Goal: Task Accomplishment & Management: Use online tool/utility

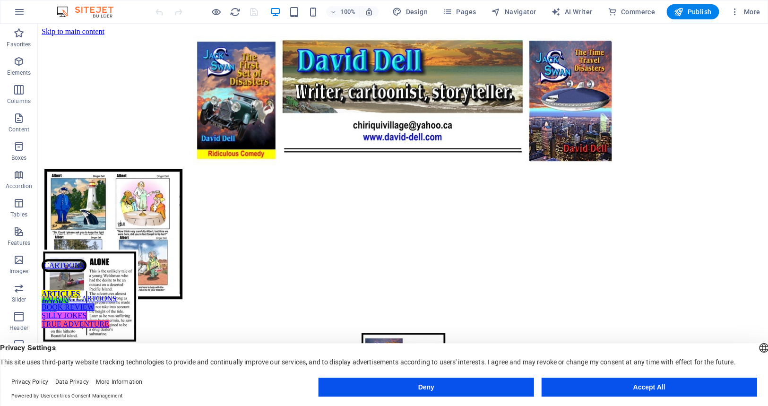
click at [616, 388] on button "Accept All" at bounding box center [649, 387] width 216 height 19
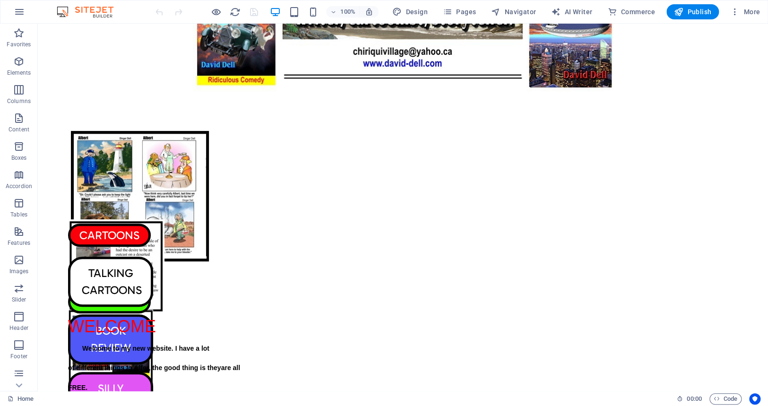
scroll to position [66, 0]
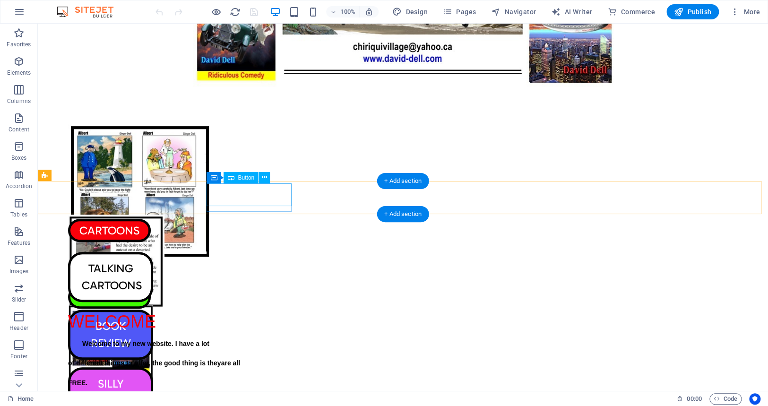
click at [153, 219] on div "CARTOONS" at bounding box center [110, 230] width 85 height 23
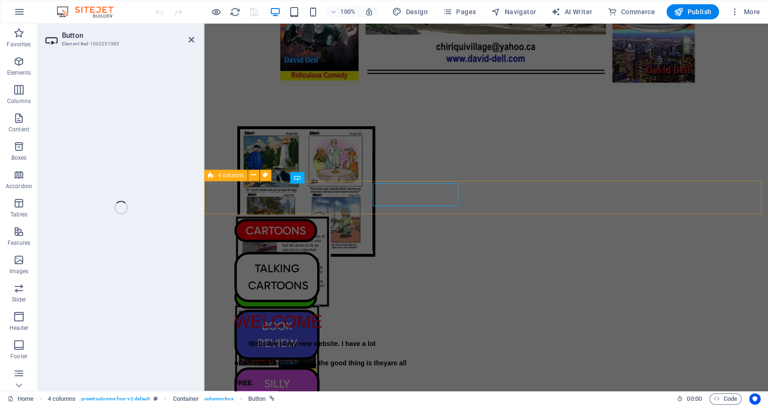
select select "px"
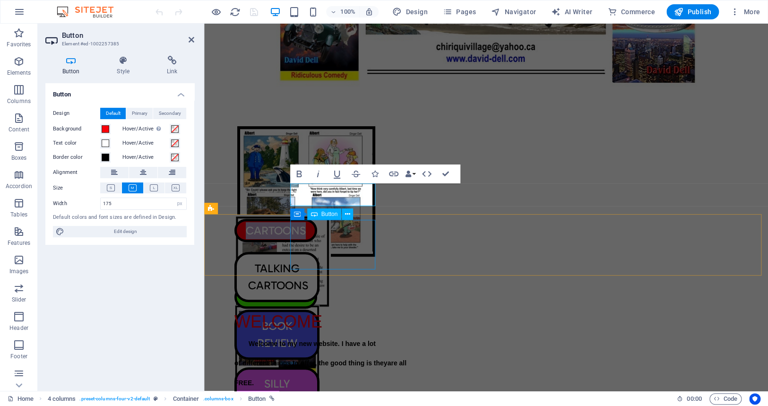
click at [320, 252] on div "TALKING CARTOONS" at bounding box center [276, 277] width 85 height 50
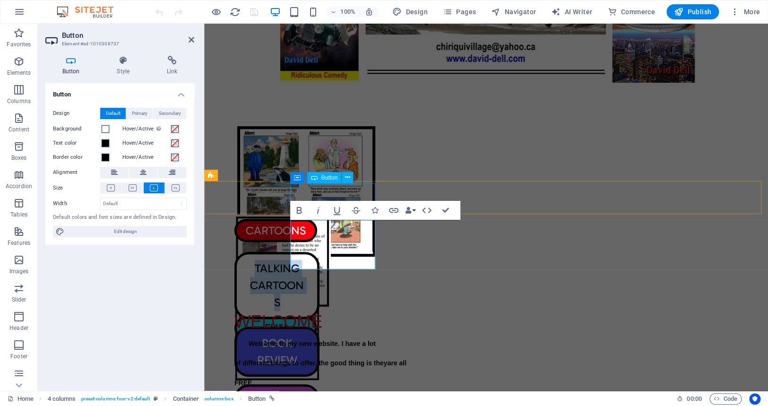
click at [320, 219] on div "CARTOONS" at bounding box center [276, 230] width 85 height 23
select select "px"
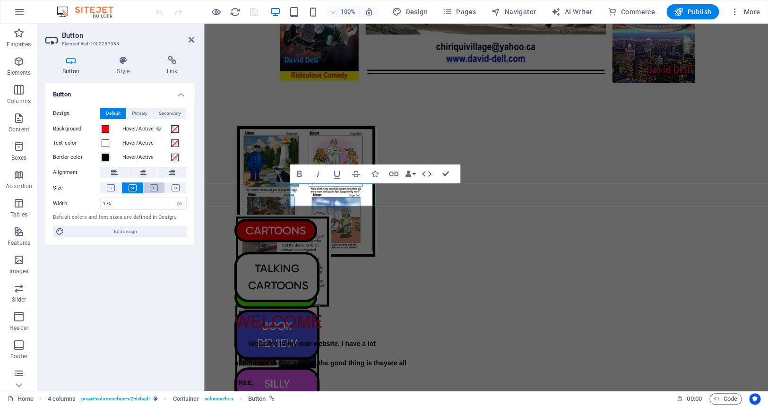
click at [153, 187] on icon at bounding box center [154, 187] width 8 height 7
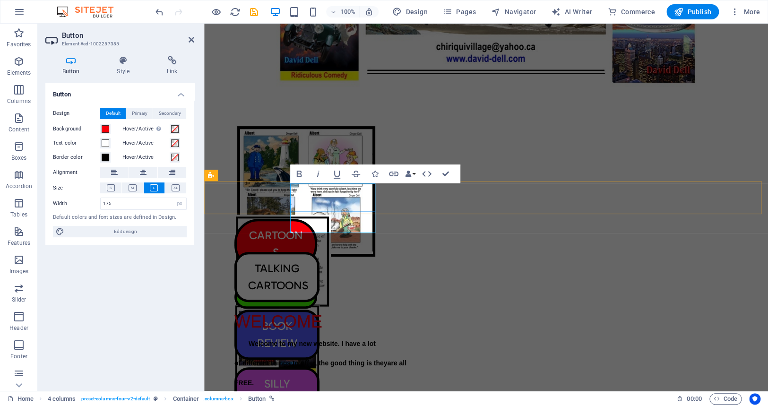
click at [317, 219] on link "CARTOONS" at bounding box center [275, 244] width 83 height 50
click at [223, 176] on span "4 columns" at bounding box center [231, 176] width 26 height 6
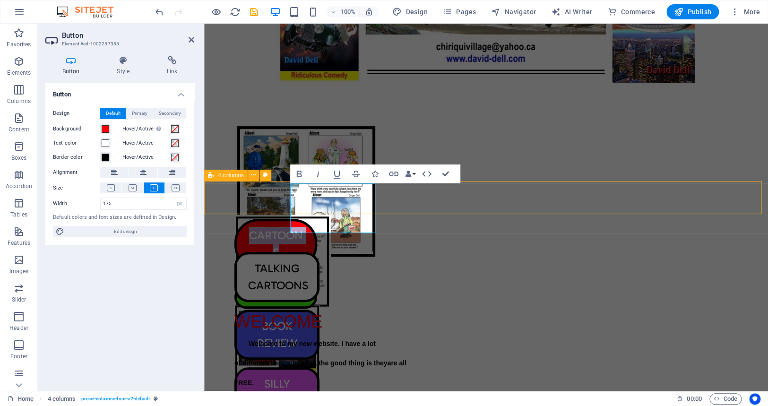
click at [223, 176] on span "4 columns" at bounding box center [231, 176] width 26 height 6
select select "px"
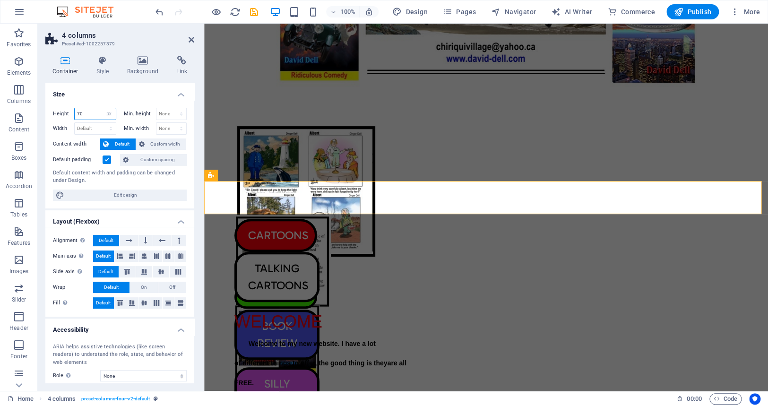
click at [85, 113] on input "70" at bounding box center [95, 113] width 41 height 11
type input "7"
type input "120"
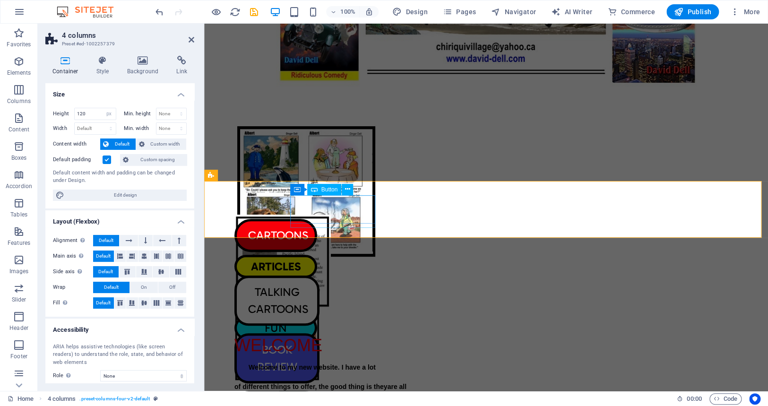
click at [320, 219] on div "CARTOONS" at bounding box center [276, 235] width 85 height 33
drag, startPoint x: 330, startPoint y: 208, endPoint x: 533, endPoint y: 213, distance: 202.9
click at [320, 219] on div "CARTOONS" at bounding box center [276, 235] width 85 height 33
select select "px"
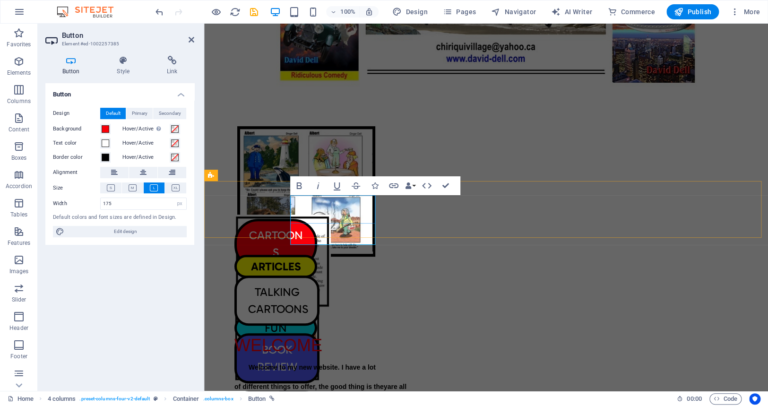
click at [317, 219] on link "CARTOONS" at bounding box center [275, 244] width 83 height 50
click at [317, 228] on link "CARTOONS" at bounding box center [275, 244] width 83 height 50
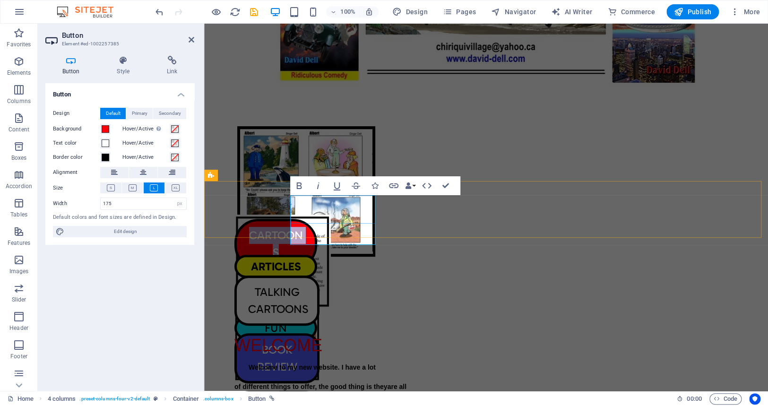
click at [317, 228] on link "CARTOONS" at bounding box center [275, 244] width 83 height 50
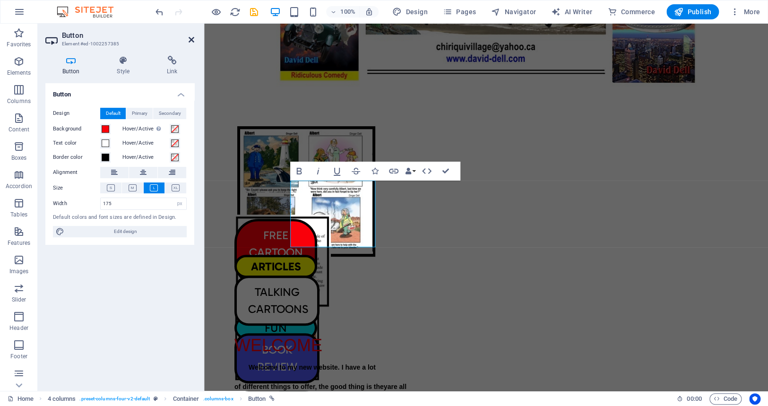
drag, startPoint x: 189, startPoint y: 37, endPoint x: 151, endPoint y: 14, distance: 44.6
click at [189, 37] on icon at bounding box center [192, 40] width 6 height 8
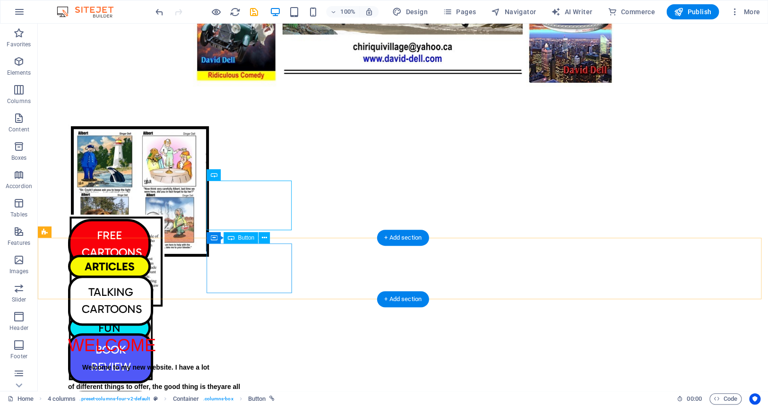
click at [153, 276] on div "TALKING CARTOONS" at bounding box center [110, 301] width 85 height 50
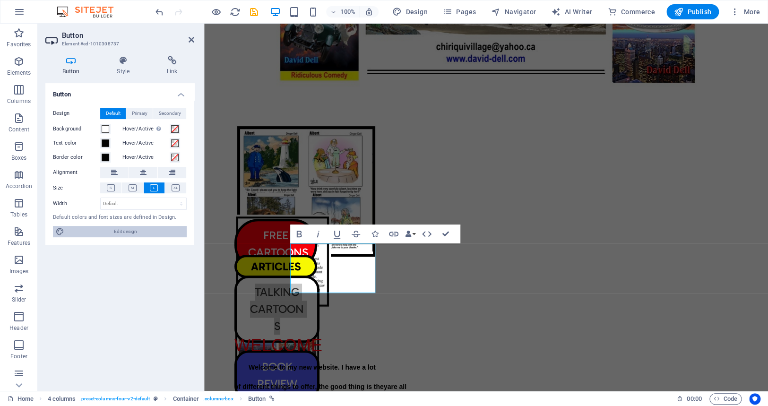
click at [128, 230] on span "Edit design" at bounding box center [125, 231] width 117 height 11
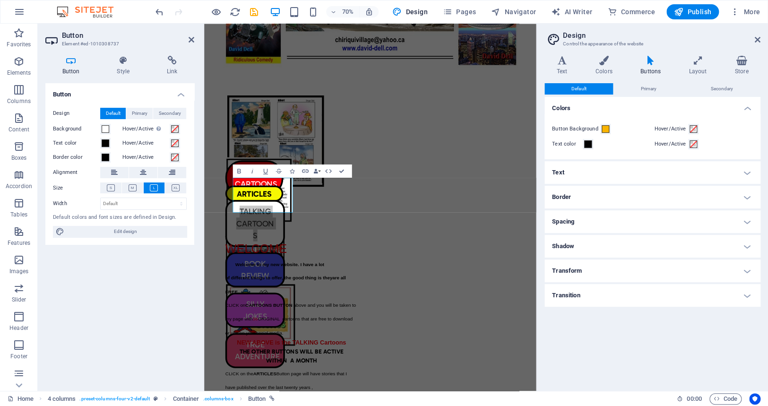
click at [747, 196] on h4 "Border" at bounding box center [653, 197] width 216 height 23
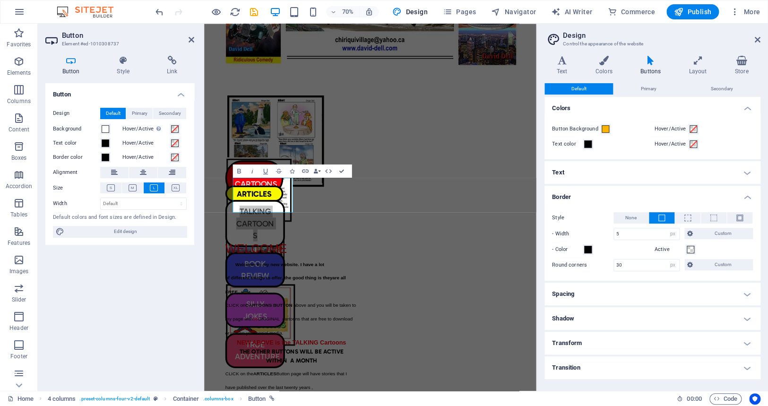
click at [149, 265] on div "Button Design Default Primary Secondary Background Hover/Active Switch to previ…" at bounding box center [119, 233] width 149 height 300
click at [755, 37] on icon at bounding box center [758, 40] width 6 height 8
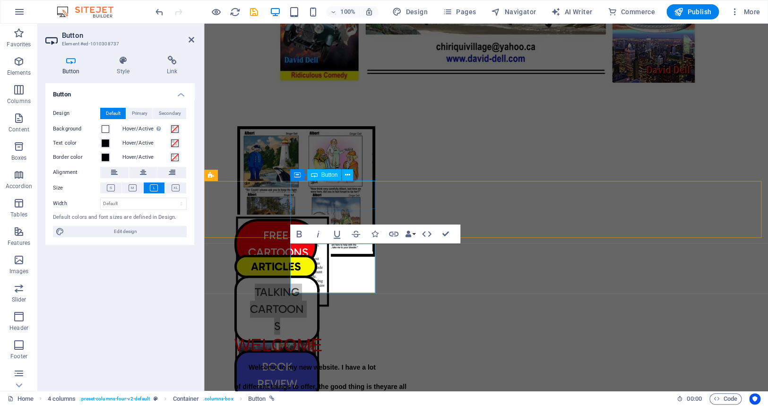
click at [315, 219] on div "FREE CARTOONS" at bounding box center [276, 244] width 85 height 50
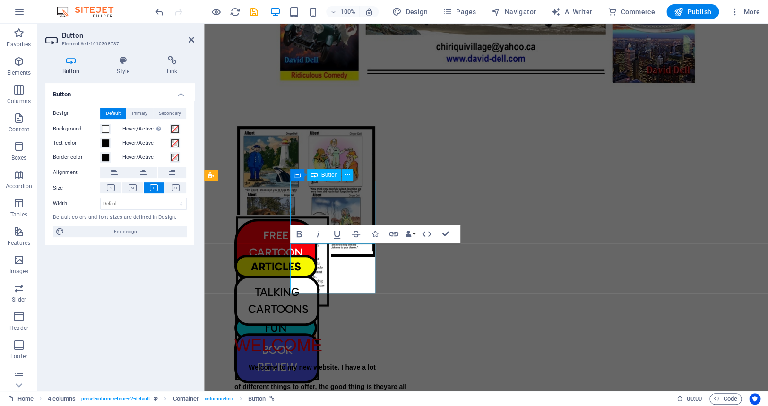
select select "px"
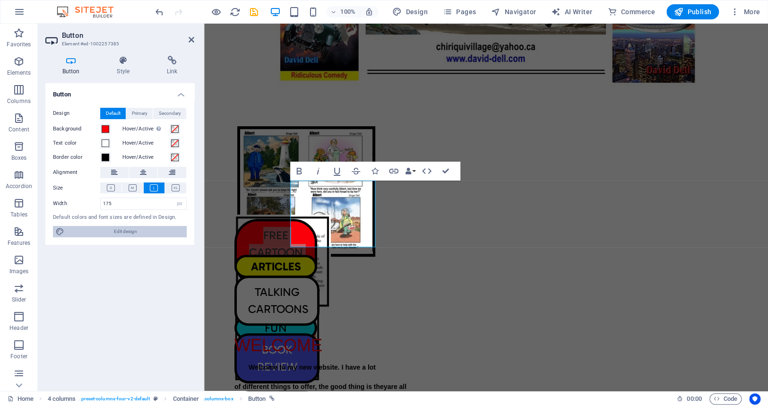
click at [118, 228] on span "Edit design" at bounding box center [125, 231] width 117 height 11
click at [117, 228] on span "Edit design" at bounding box center [125, 231] width 117 height 11
select select "px"
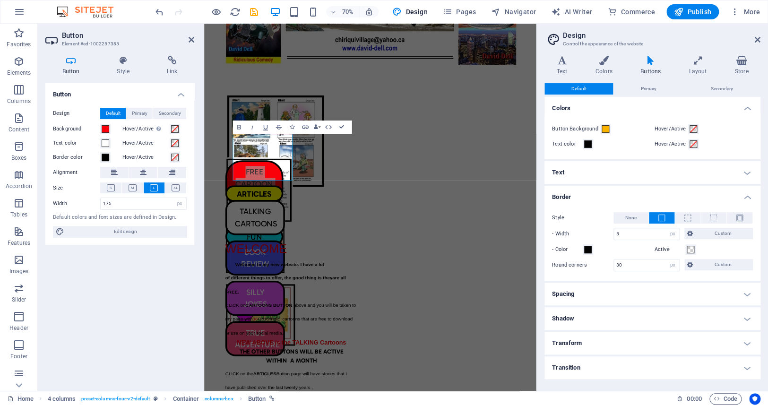
click at [649, 60] on icon at bounding box center [650, 60] width 44 height 9
click at [748, 341] on h4 "Transform" at bounding box center [653, 343] width 216 height 23
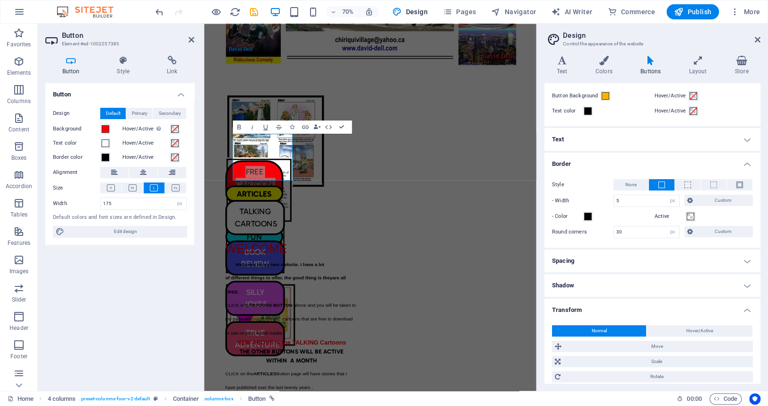
scroll to position [32, 0]
click at [717, 233] on span "Custom" at bounding box center [723, 232] width 54 height 11
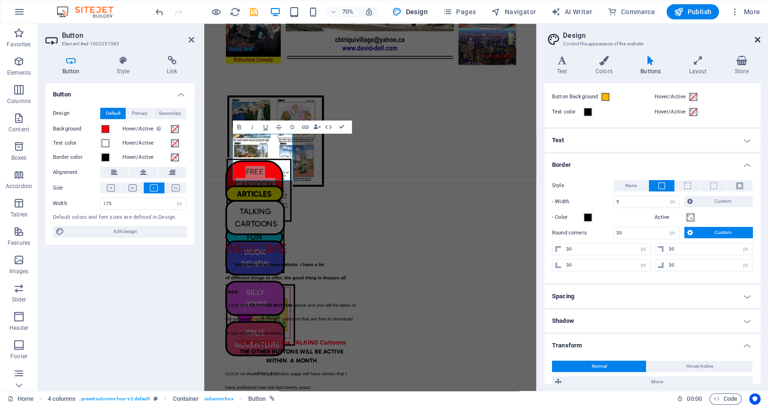
click at [756, 37] on icon at bounding box center [758, 40] width 6 height 8
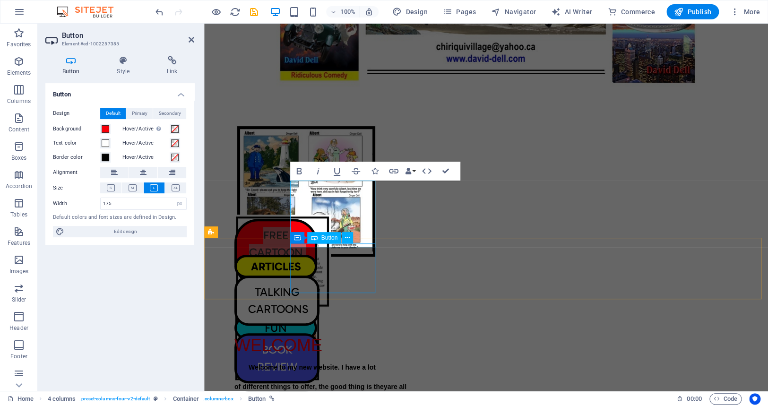
click at [320, 276] on div "TALKING CARTOONS" at bounding box center [276, 301] width 85 height 50
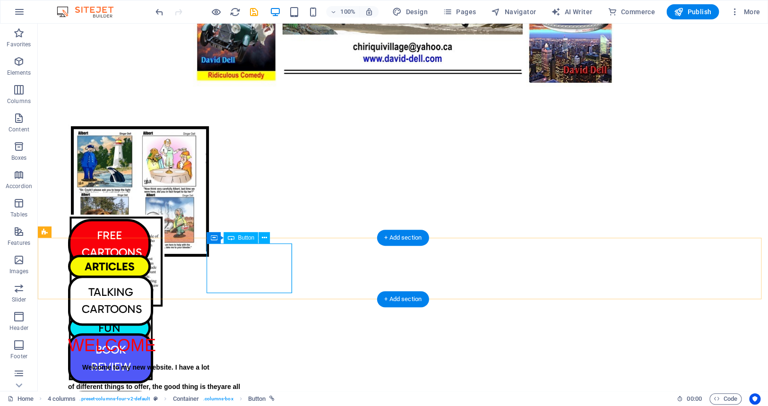
click at [153, 276] on div "TALKING CARTOONS" at bounding box center [110, 301] width 85 height 50
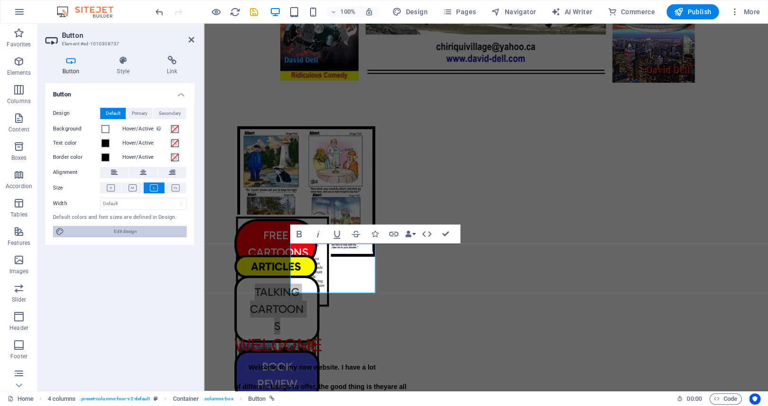
click at [126, 232] on span "Edit design" at bounding box center [125, 231] width 117 height 11
click at [126, 231] on span "Edit design" at bounding box center [125, 231] width 117 height 11
select select "px"
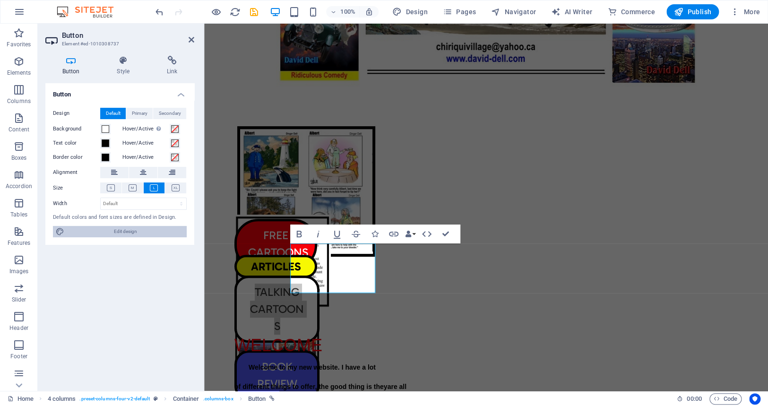
select select "px"
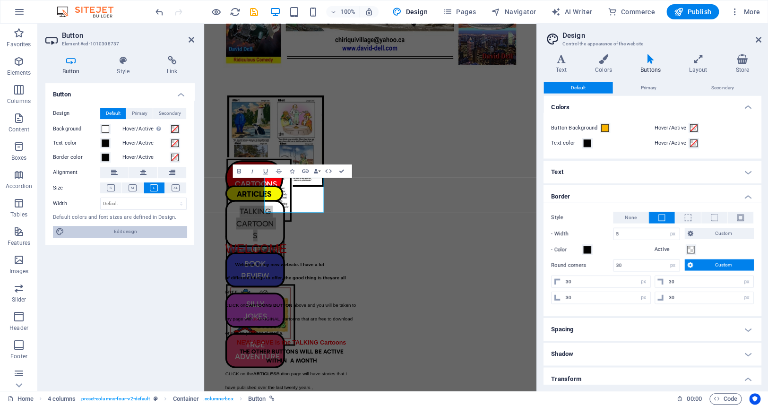
click at [126, 231] on span "Edit design" at bounding box center [125, 231] width 117 height 11
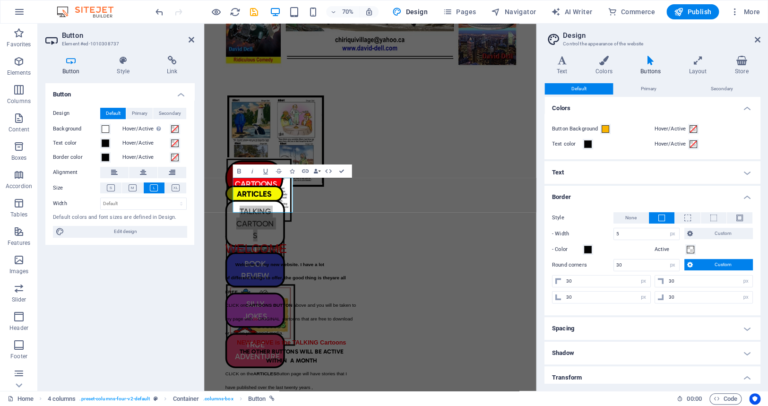
drag, startPoint x: 758, startPoint y: 293, endPoint x: 759, endPoint y: 315, distance: 21.8
click at [759, 315] on div "Default Primary Secondary Colors Button Background Hover/Active Text color Hove…" at bounding box center [653, 233] width 216 height 300
drag, startPoint x: 758, startPoint y: 290, endPoint x: 763, endPoint y: 320, distance: 30.2
click at [763, 328] on div "Variants Text Colors Buttons Layout Store Text Standard Bold Links Font color F…" at bounding box center [652, 219] width 231 height 343
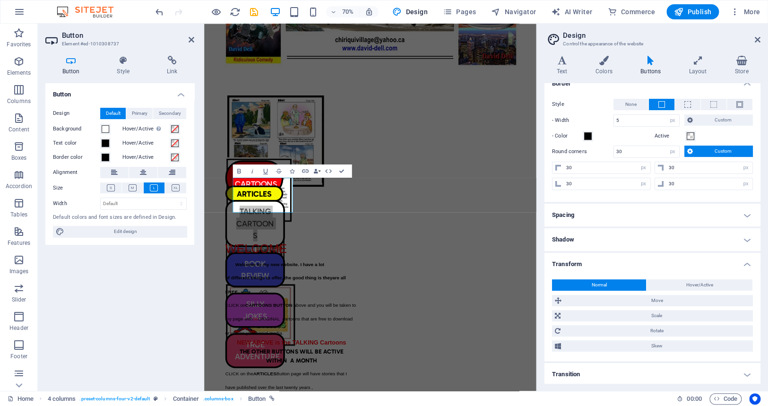
scroll to position [115, 0]
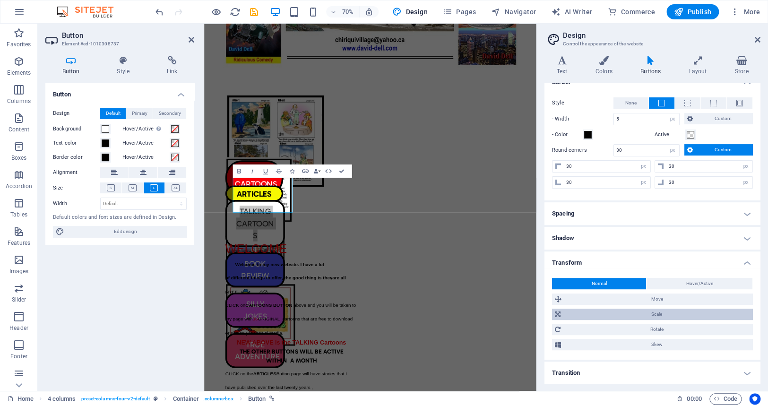
click at [652, 311] on span "Scale" at bounding box center [657, 314] width 187 height 11
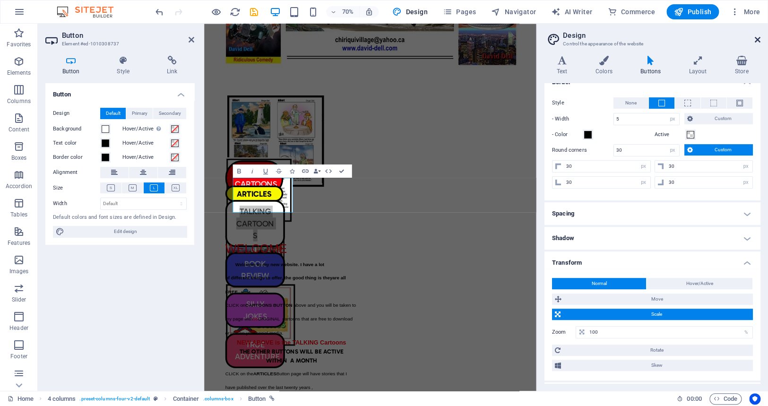
drag, startPoint x: 755, startPoint y: 36, endPoint x: 551, endPoint y: 12, distance: 204.7
click at [755, 36] on icon at bounding box center [758, 40] width 6 height 8
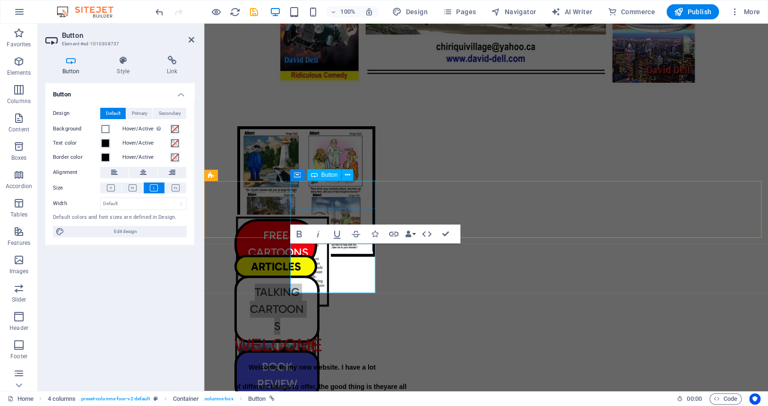
click at [320, 219] on div "FREE CARTOONS" at bounding box center [276, 244] width 85 height 50
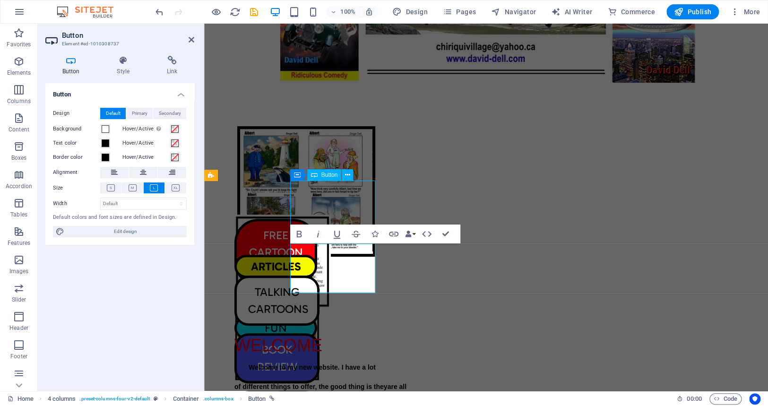
select select "px"
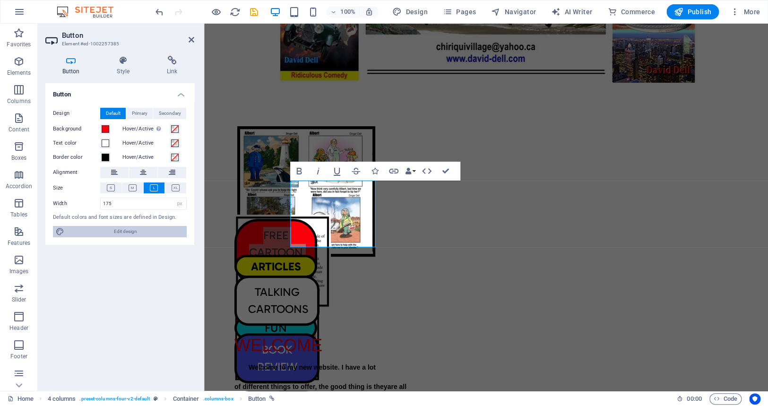
click at [124, 230] on span "Edit design" at bounding box center [125, 231] width 117 height 11
select select "px"
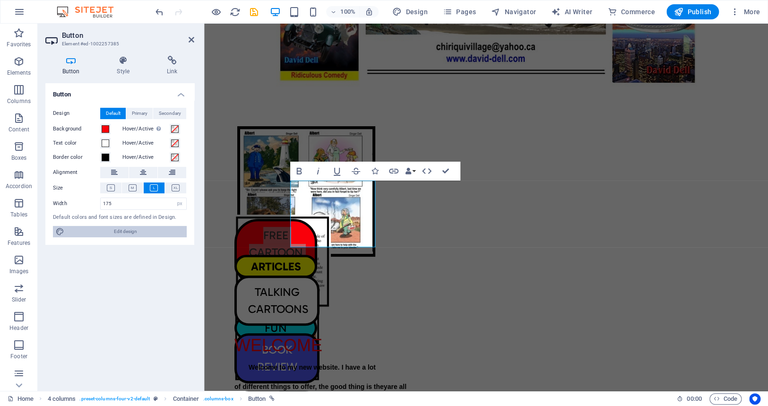
select select "px"
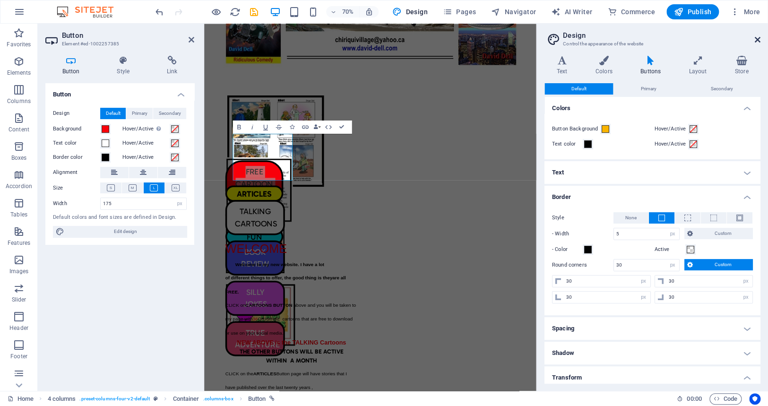
click at [757, 37] on icon at bounding box center [758, 40] width 6 height 8
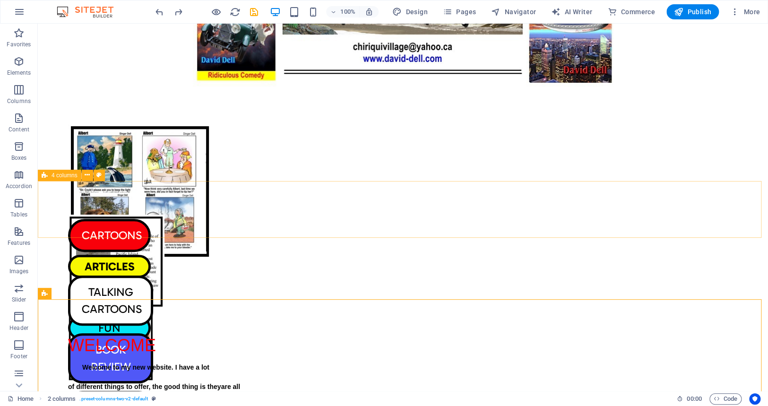
click at [64, 176] on span "4 columns" at bounding box center [65, 176] width 26 height 6
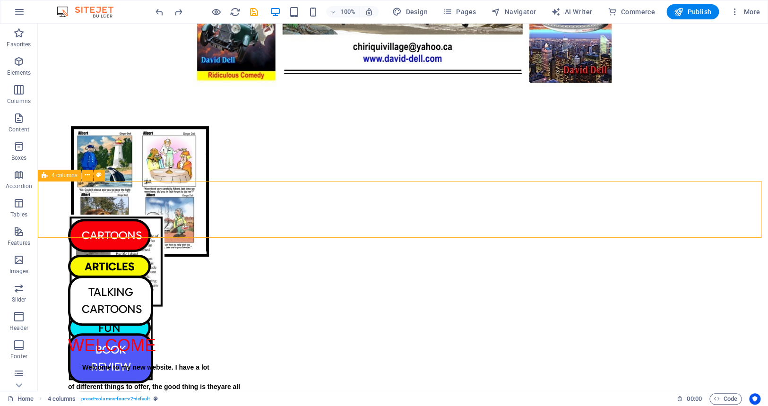
click at [64, 176] on span "4 columns" at bounding box center [65, 176] width 26 height 6
select select "px"
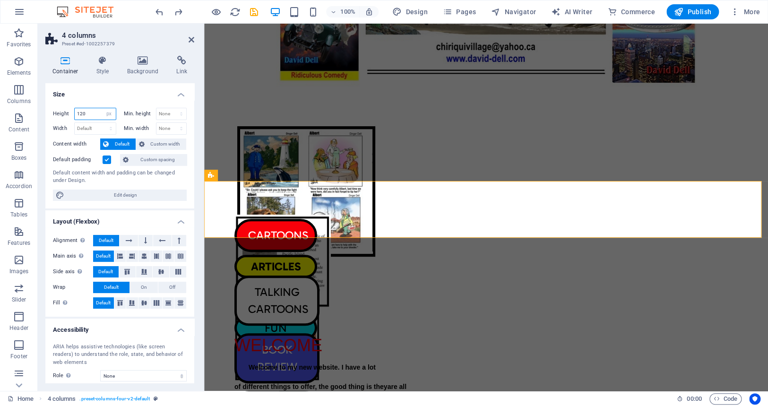
click at [87, 112] on input "120" at bounding box center [95, 113] width 41 height 11
type input "1"
type input "90"
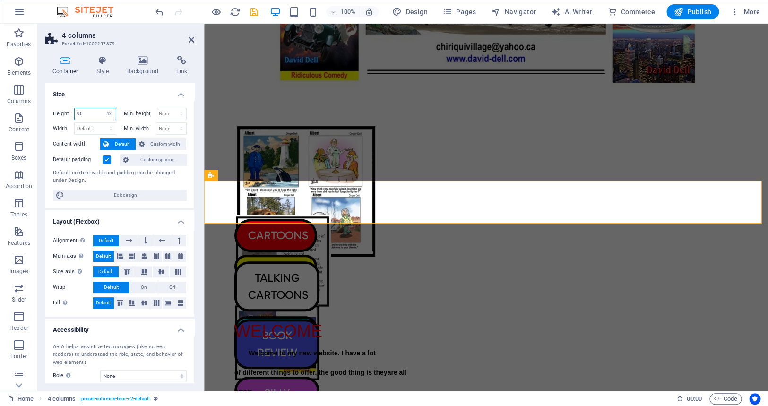
click at [86, 113] on input "90" at bounding box center [95, 113] width 41 height 11
click at [191, 38] on icon at bounding box center [192, 40] width 6 height 8
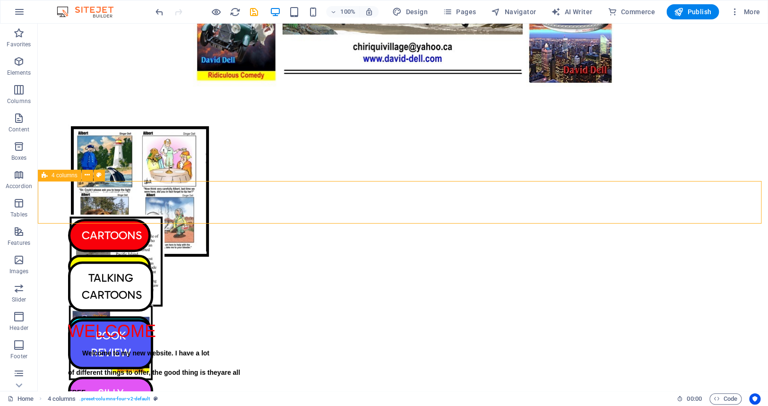
click at [61, 175] on span "4 columns" at bounding box center [65, 176] width 26 height 6
select select "px"
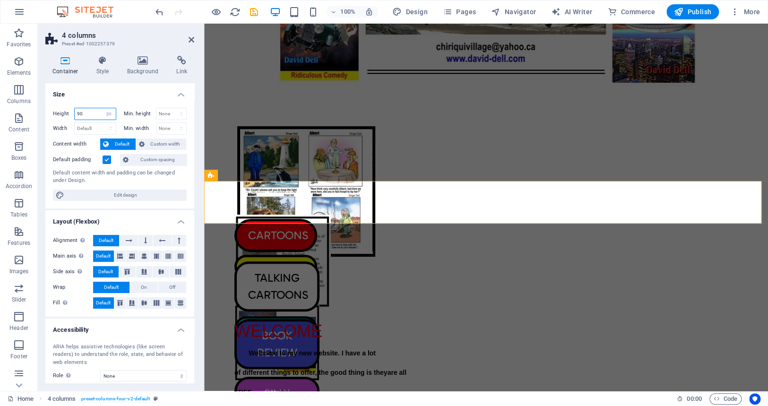
click at [88, 112] on input "90" at bounding box center [95, 113] width 41 height 11
type input "9"
type input "100"
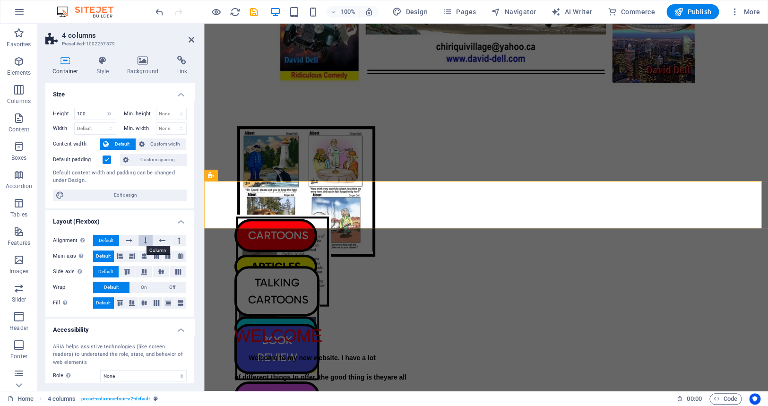
click at [144, 241] on icon at bounding box center [145, 240] width 3 height 11
click at [178, 239] on icon at bounding box center [179, 240] width 3 height 11
click at [156, 239] on button at bounding box center [162, 240] width 18 height 11
click at [128, 240] on icon at bounding box center [129, 240] width 7 height 11
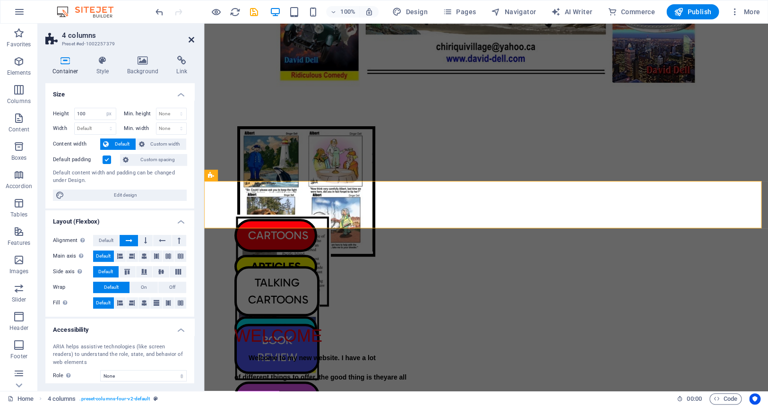
click at [191, 37] on icon at bounding box center [192, 40] width 6 height 8
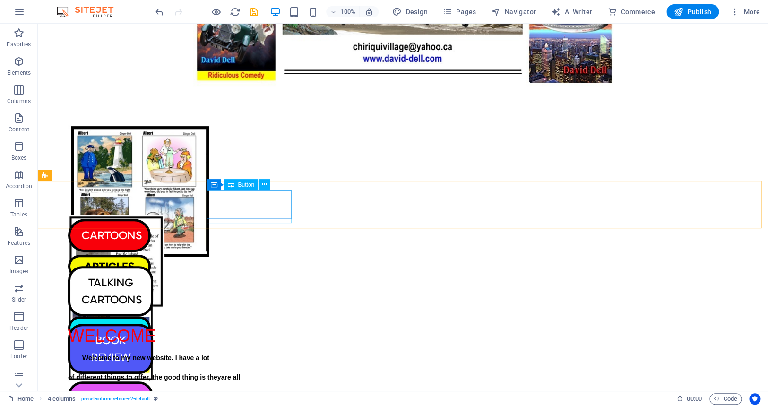
click at [244, 184] on span "Button" at bounding box center [246, 185] width 17 height 6
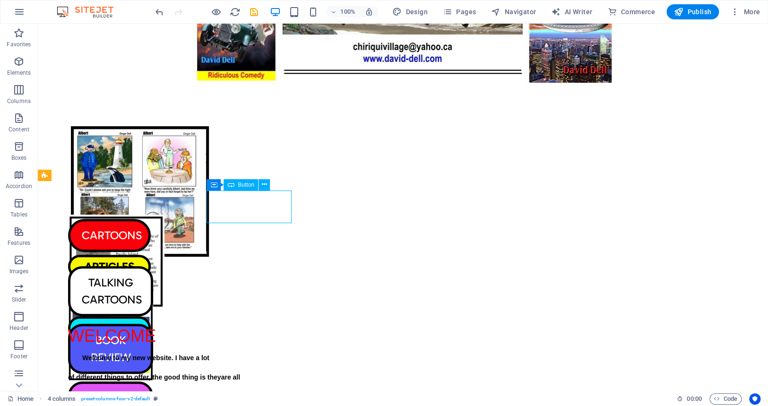
click at [244, 184] on span "Button" at bounding box center [246, 185] width 17 height 6
click at [78, 184] on div "CARTOONS ARTICLES BOOKS FUN" at bounding box center [403, 204] width 730 height 47
select select "px"
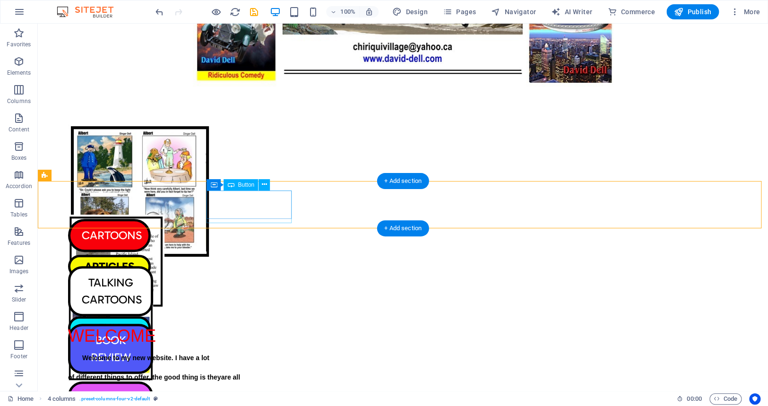
click at [153, 219] on div "CARTOONS" at bounding box center [110, 235] width 85 height 33
click at [243, 184] on span "Button" at bounding box center [246, 185] width 17 height 6
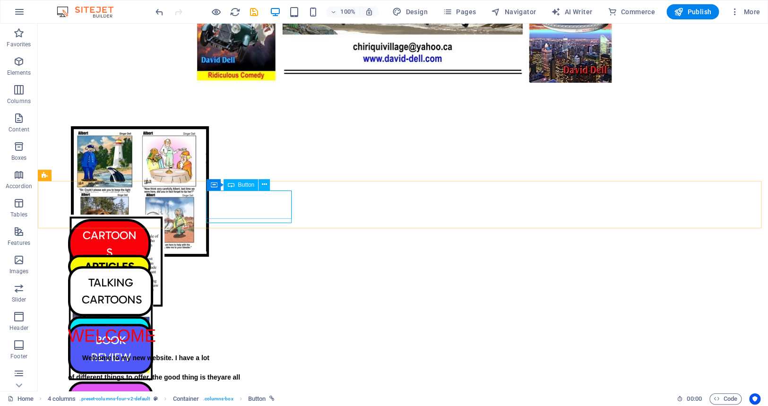
select select "px"
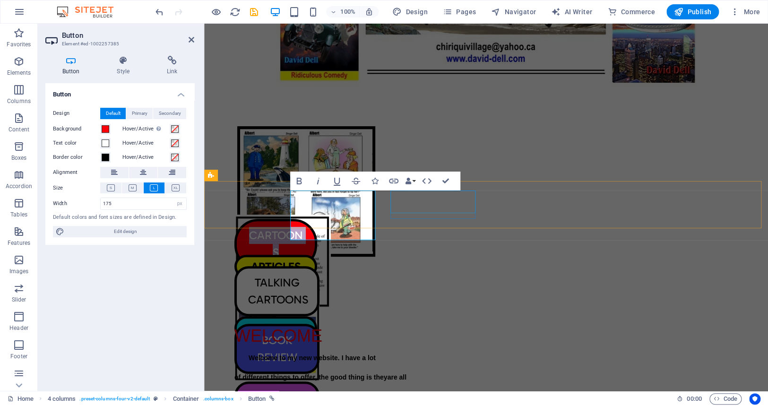
click at [320, 255] on div "ARTICLES" at bounding box center [276, 266] width 85 height 23
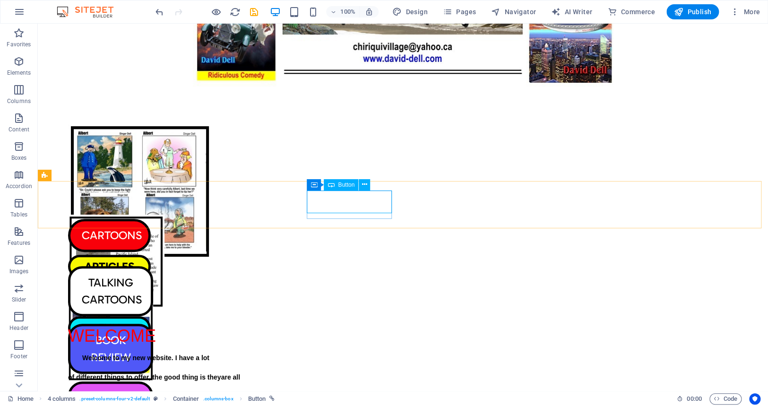
click at [339, 184] on span "Button" at bounding box center [346, 185] width 17 height 6
select select "px"
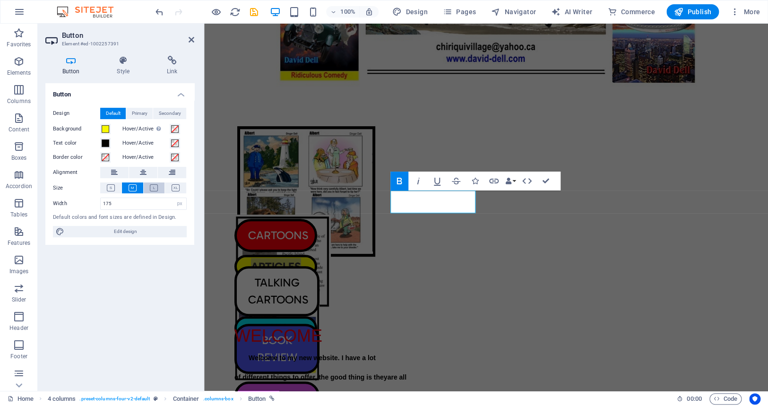
click at [153, 187] on icon at bounding box center [154, 187] width 8 height 7
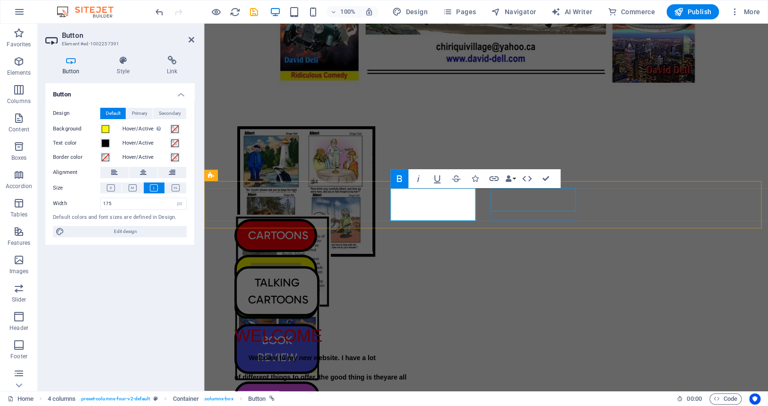
click at [320, 295] on div "BOOKS" at bounding box center [276, 306] width 85 height 23
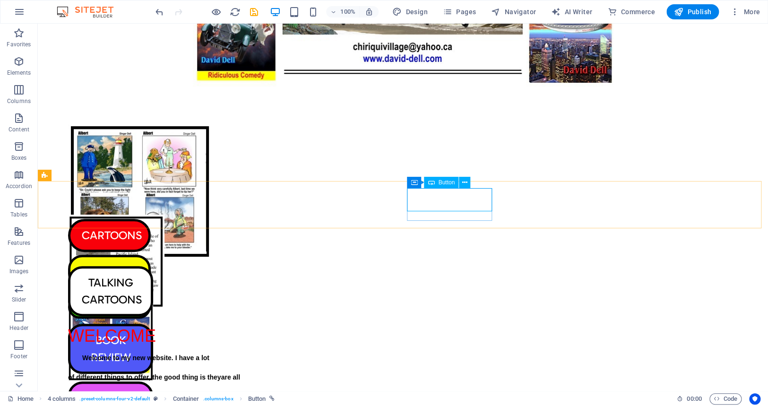
click at [444, 182] on span "Button" at bounding box center [446, 183] width 17 height 6
select select "px"
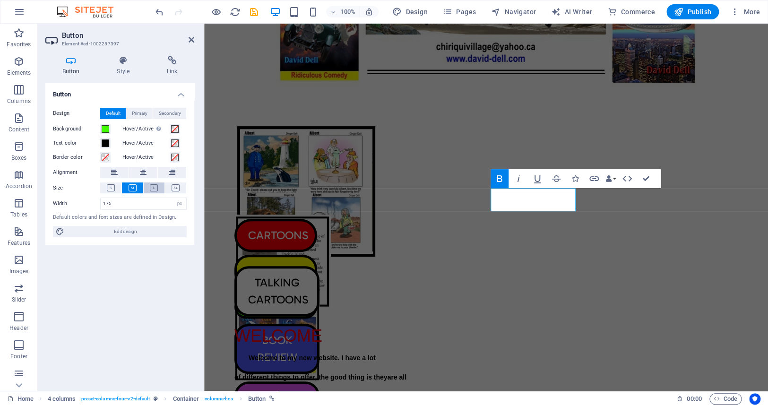
click at [152, 184] on icon at bounding box center [154, 187] width 8 height 7
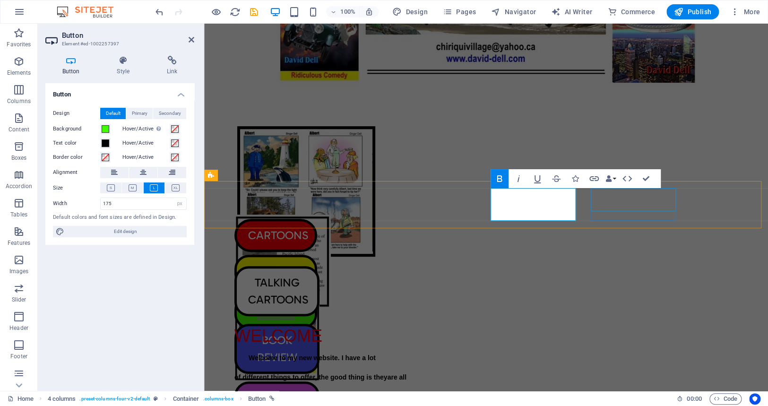
click at [320, 336] on div "FUN" at bounding box center [276, 347] width 85 height 23
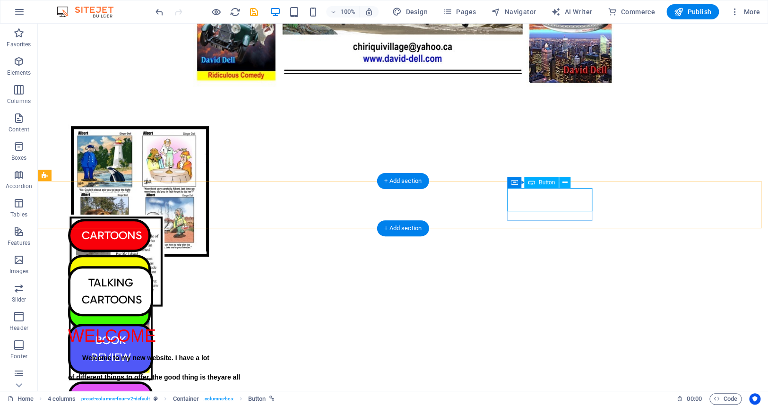
click at [153, 336] on div "FUN" at bounding box center [110, 347] width 85 height 23
click at [542, 184] on span "Button" at bounding box center [546, 183] width 17 height 6
click at [542, 183] on span "Button" at bounding box center [546, 183] width 17 height 6
select select "px"
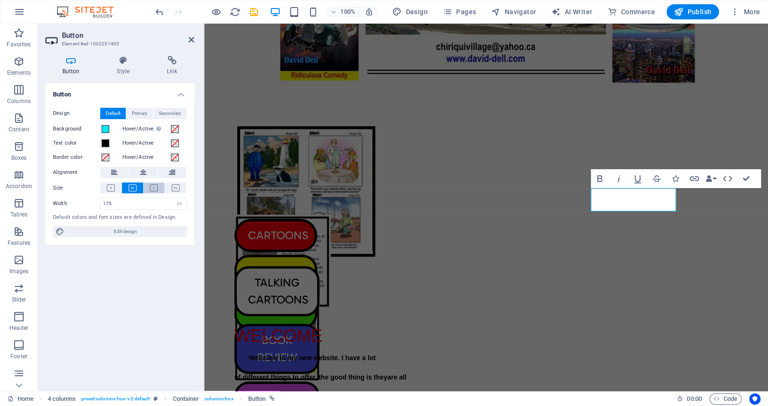
click at [155, 187] on icon at bounding box center [154, 187] width 8 height 7
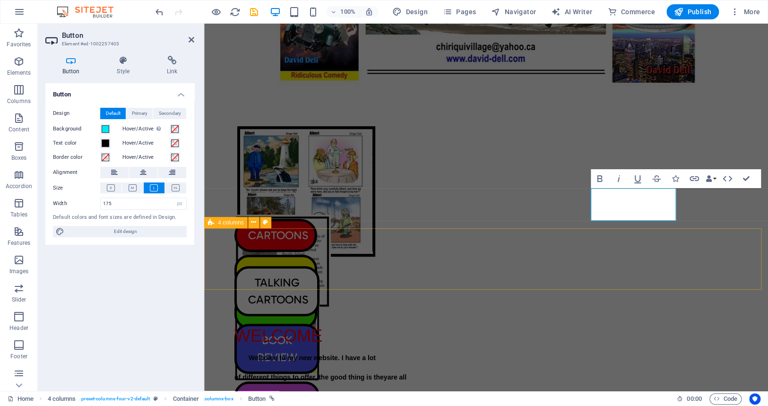
click at [703, 234] on div "TALKING CARTOONS BOOK REVIEW SILLY JOKES TRUE ADVENTURE" at bounding box center [486, 258] width 564 height 61
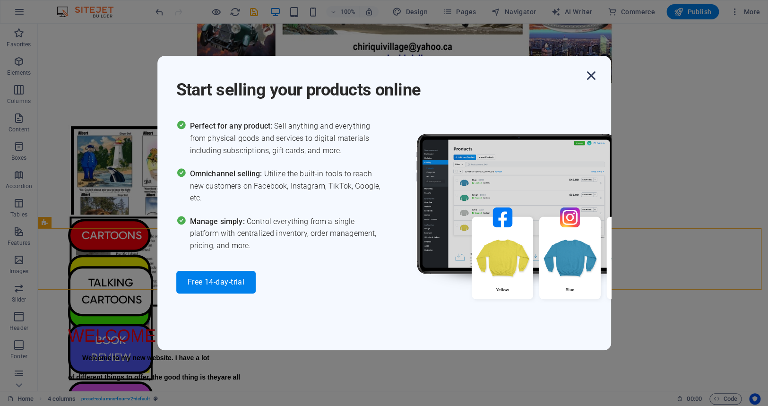
click at [590, 73] on icon "button" at bounding box center [591, 75] width 17 height 17
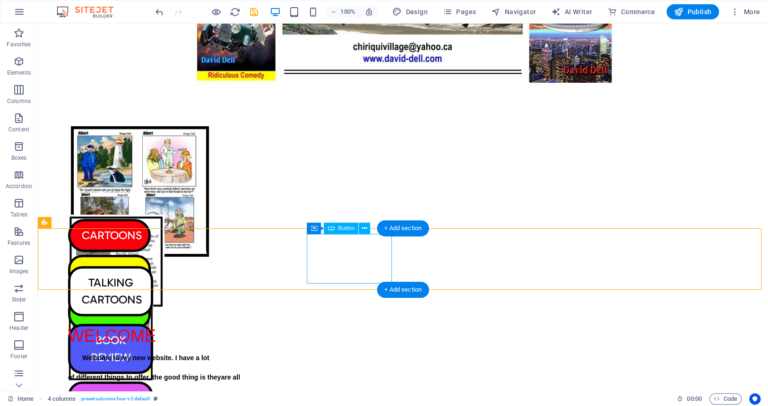
click at [153, 324] on div "BOOK REVIEW" at bounding box center [110, 349] width 85 height 50
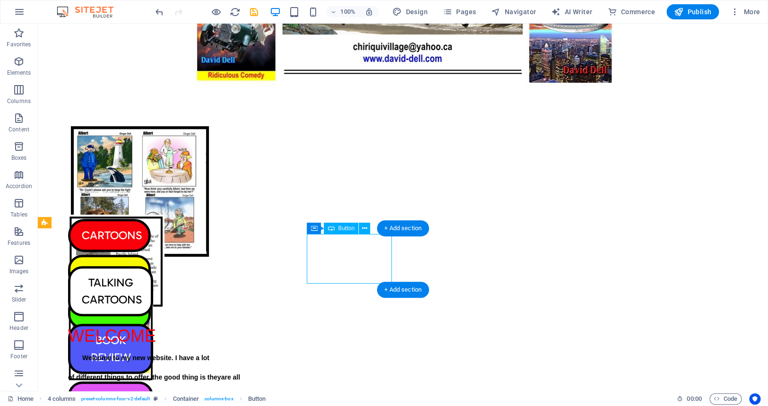
click at [153, 324] on div "BOOK REVIEW" at bounding box center [110, 349] width 85 height 50
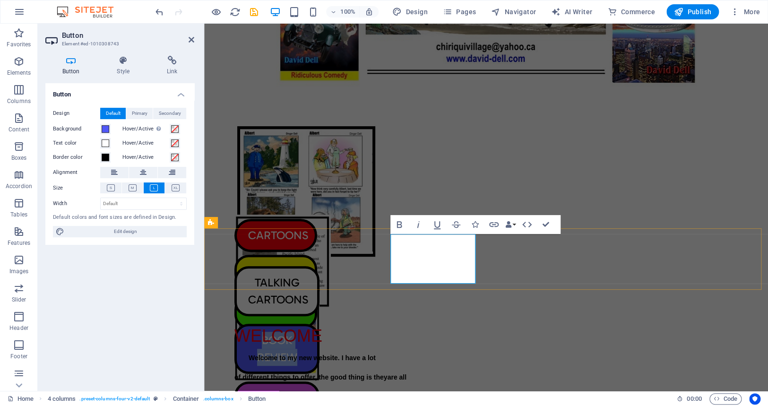
click at [320, 324] on link "BOOK REVIEW" at bounding box center [276, 349] width 85 height 50
click at [320, 324] on link "FREE AUDIO" at bounding box center [276, 349] width 85 height 50
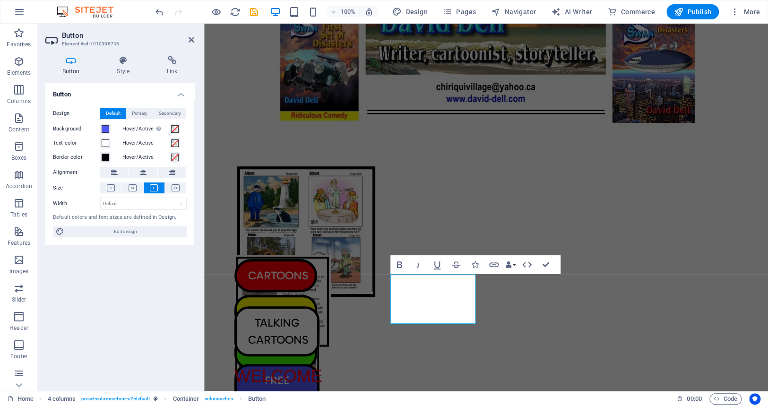
scroll to position [23, 0]
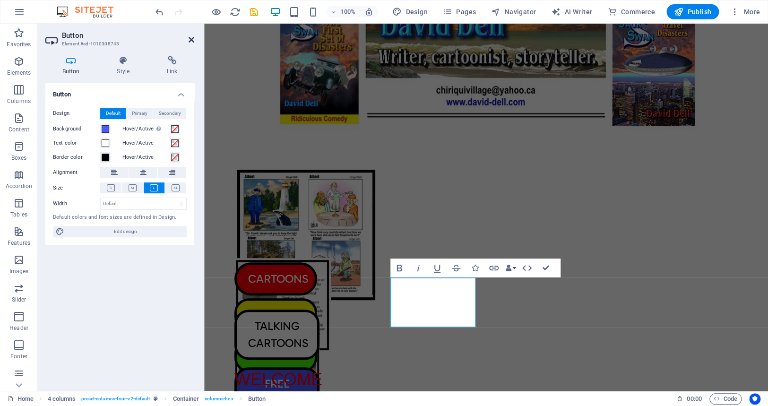
drag, startPoint x: 190, startPoint y: 36, endPoint x: 152, endPoint y: 12, distance: 44.6
click at [190, 36] on icon at bounding box center [192, 40] width 6 height 8
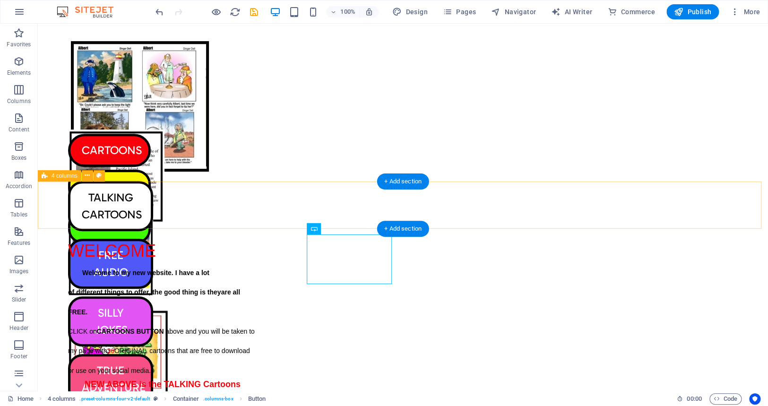
scroll to position [0, 0]
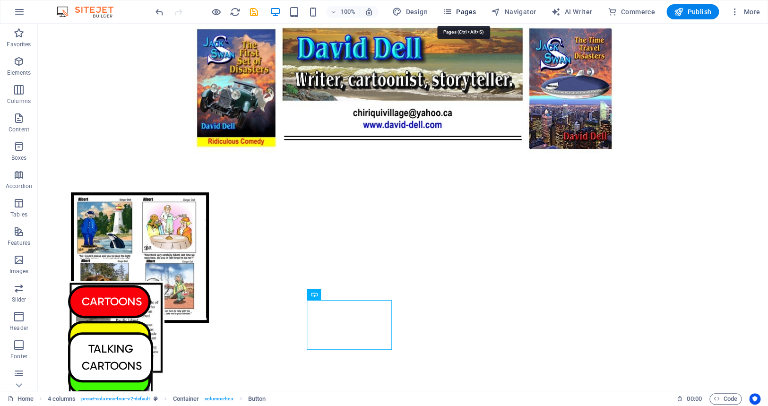
click at [452, 9] on icon "button" at bounding box center [447, 11] width 9 height 9
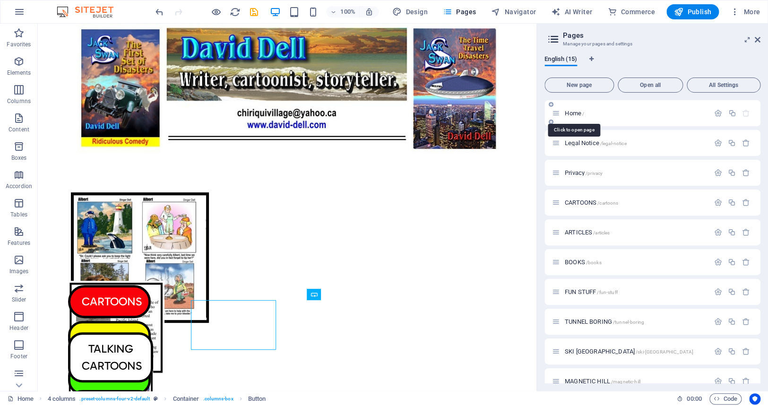
click at [571, 111] on span "Home /" at bounding box center [574, 113] width 19 height 7
click at [574, 82] on span "New page" at bounding box center [579, 85] width 61 height 6
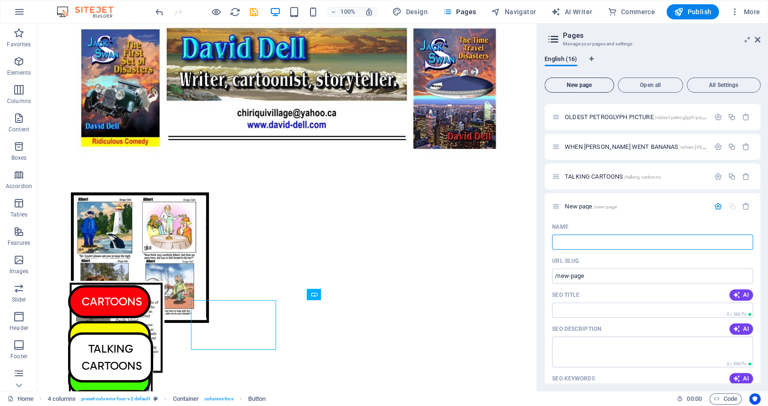
type input "/"
type input "FR"
type input "/f"
type input "F"
type input "FREE A"
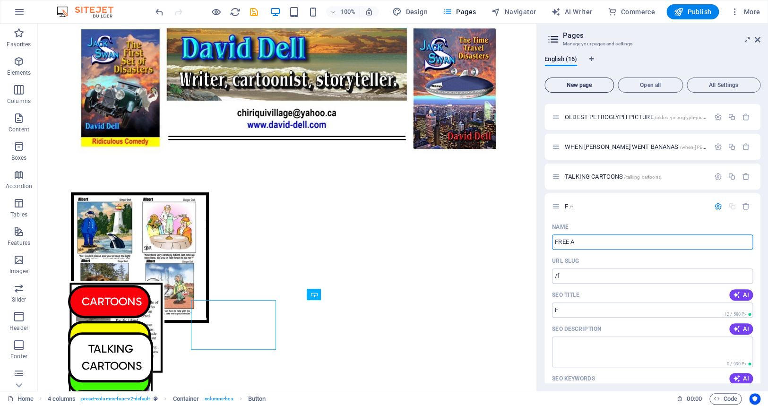
type input "/free"
type input "FREE"
type input "FREE AUD"
type input "/free-au"
type input "FREE AU"
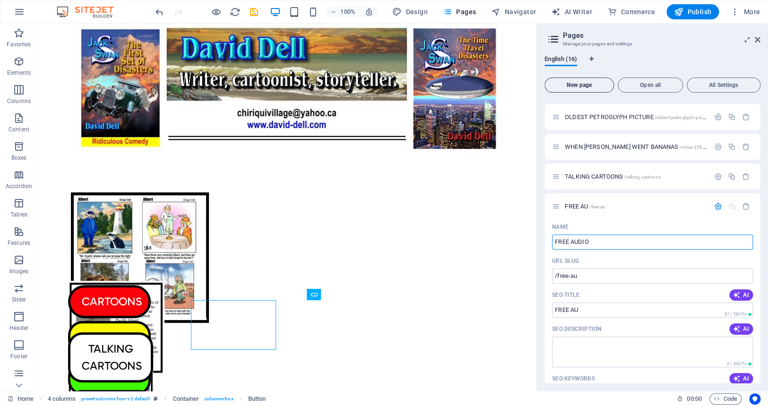
type input "FREE AUDIO"
type input "/free-audio"
type input "FREE AUDIO"
click at [558, 344] on textarea "SEO Description" at bounding box center [652, 352] width 201 height 31
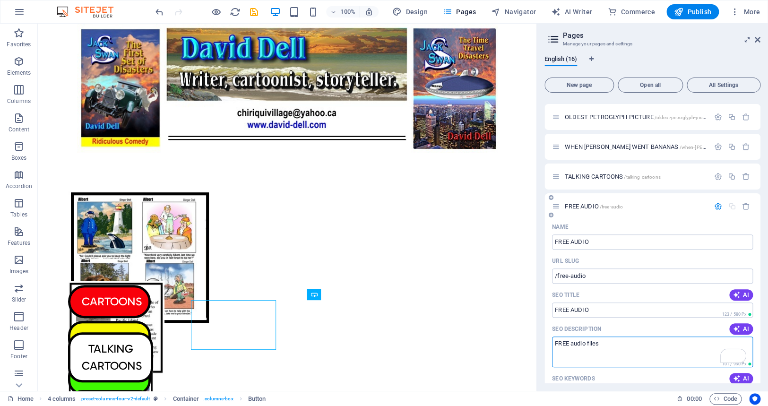
scroll to position [440, 0]
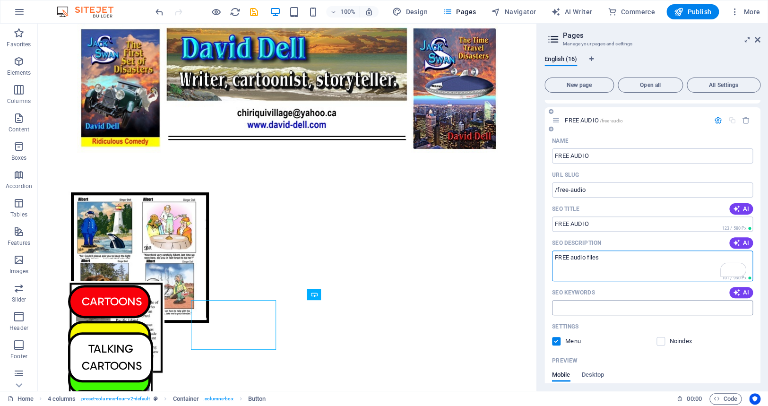
type textarea "FREE audio files"
click at [559, 305] on input "SEO Keywords" at bounding box center [652, 307] width 201 height 15
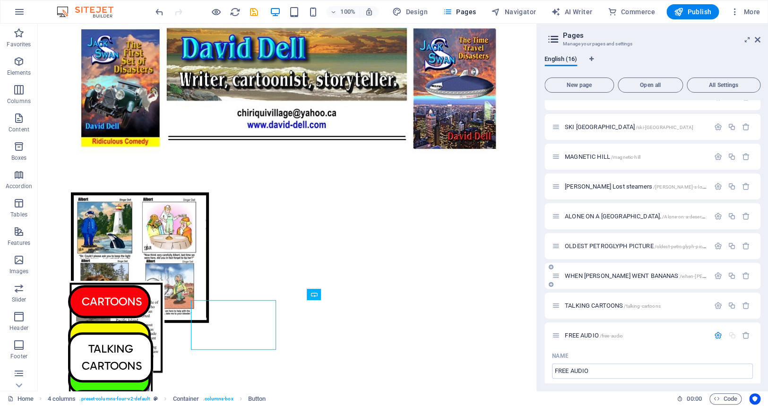
scroll to position [311, 0]
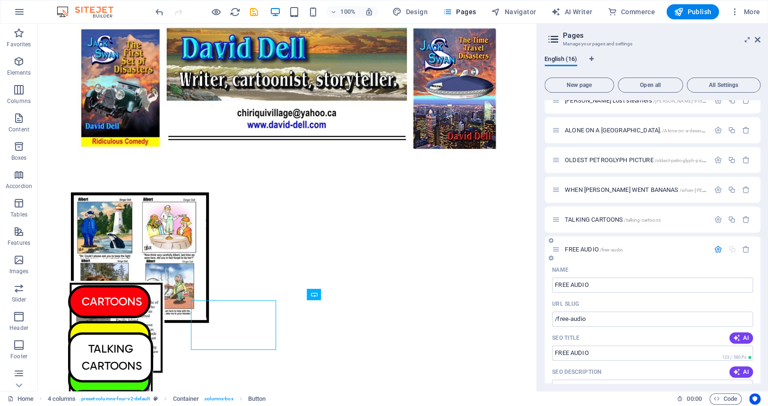
type input "AUDIO"
click at [579, 247] on span "FREE AUDIO /free-audio" at bounding box center [594, 249] width 58 height 7
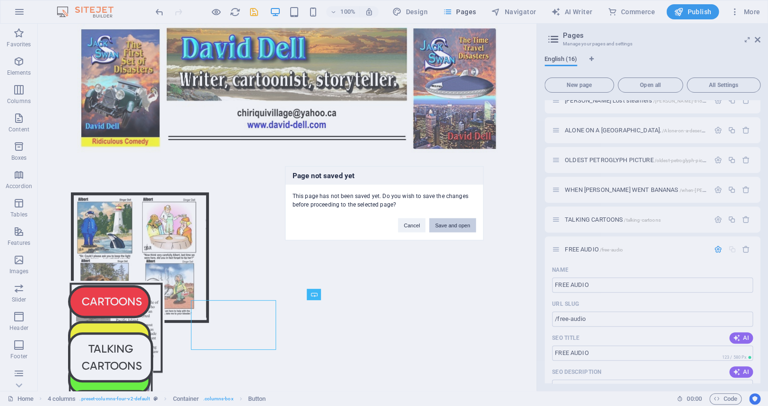
click at [449, 222] on button "Save and open" at bounding box center [452, 225] width 46 height 14
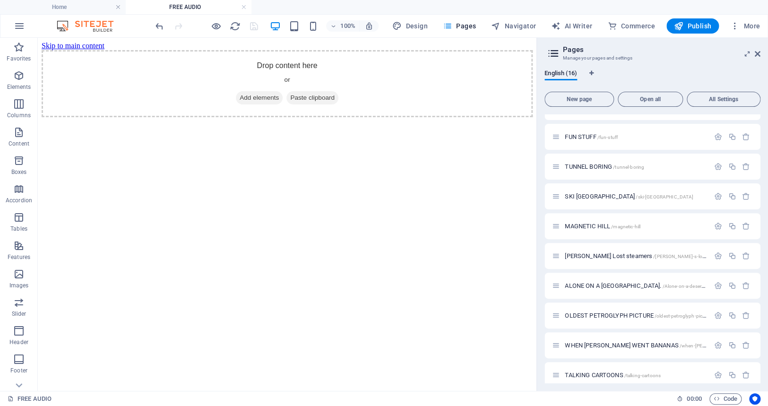
scroll to position [0, 0]
click at [756, 52] on icon at bounding box center [758, 54] width 6 height 8
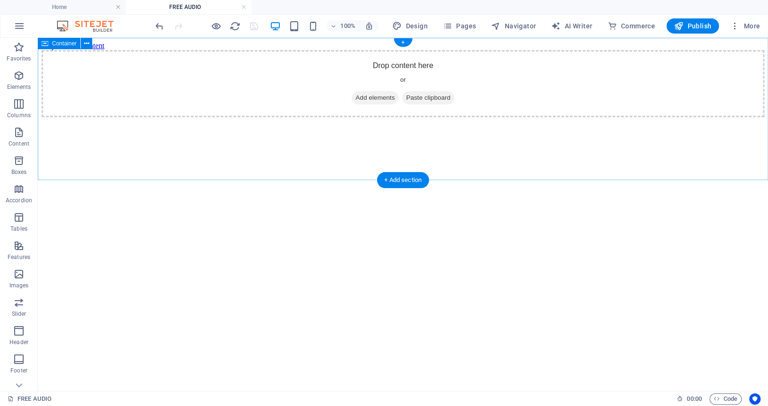
drag, startPoint x: 55, startPoint y: 111, endPoint x: 356, endPoint y: 106, distance: 300.2
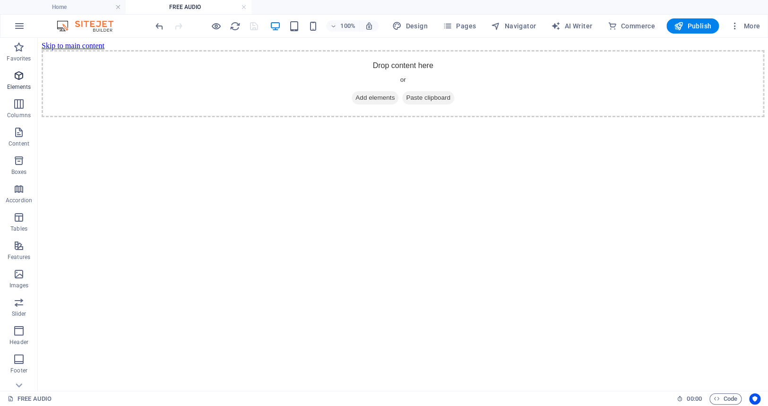
click at [19, 75] on icon "button" at bounding box center [18, 75] width 11 height 11
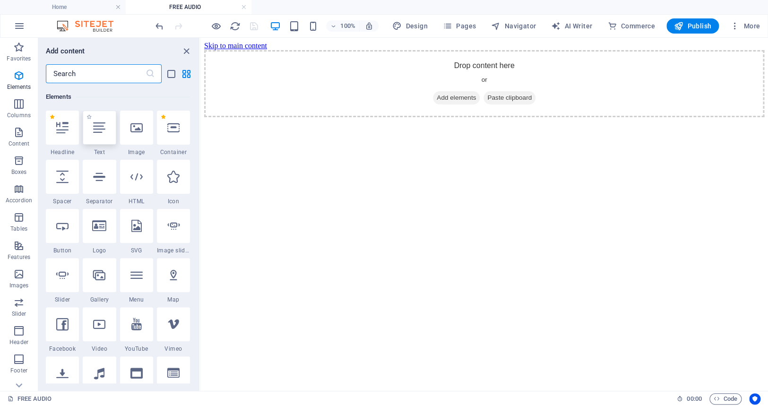
scroll to position [100, 0]
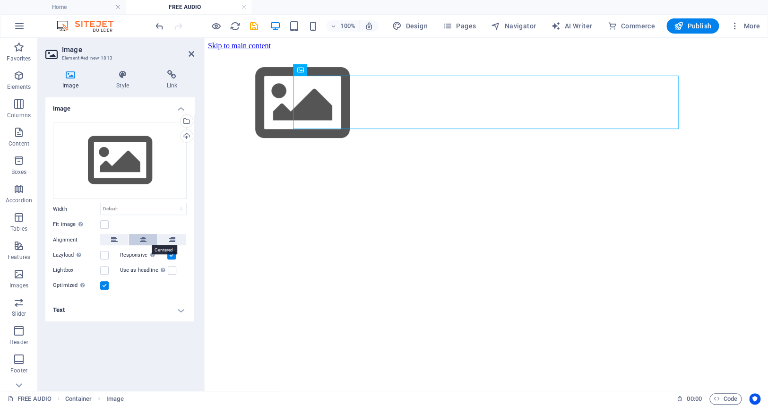
click at [143, 238] on icon at bounding box center [143, 239] width 7 height 11
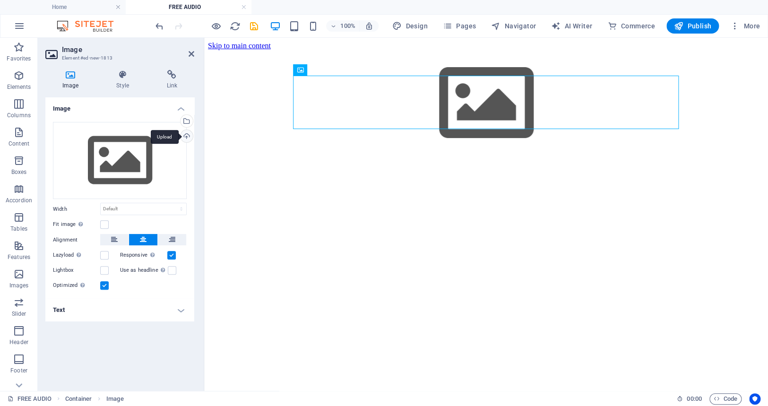
click at [185, 133] on div "Upload" at bounding box center [186, 137] width 14 height 14
click at [187, 134] on div "Upload" at bounding box center [186, 137] width 14 height 14
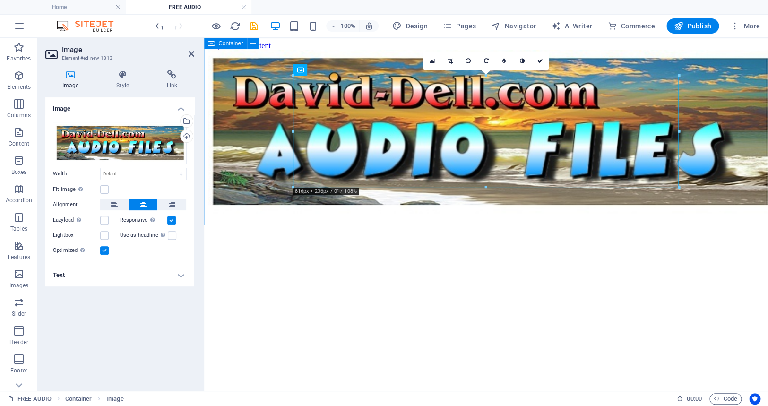
click at [226, 43] on span "Container" at bounding box center [230, 44] width 25 height 6
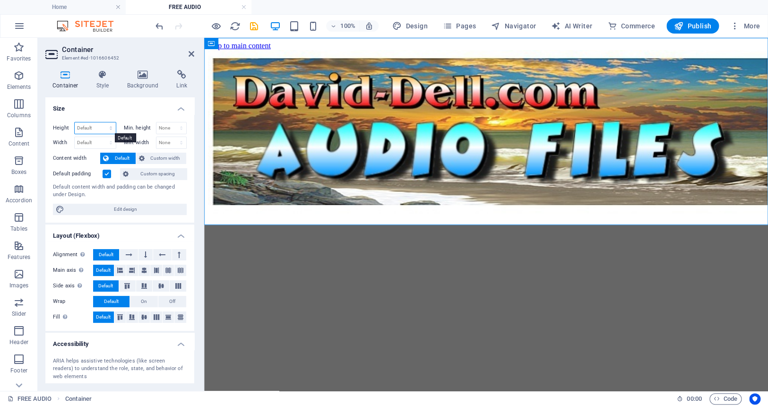
click at [92, 126] on select "Default px rem % vh vw" at bounding box center [95, 127] width 41 height 11
select select "px"
click at [101, 122] on select "Default px rem % vh vw" at bounding box center [95, 127] width 41 height 11
click at [92, 128] on input "396" at bounding box center [95, 127] width 41 height 11
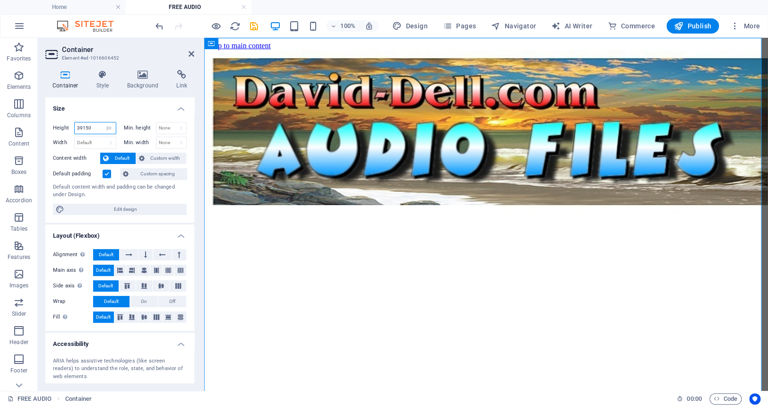
click at [93, 127] on input "39150" at bounding box center [95, 127] width 41 height 11
type input "3"
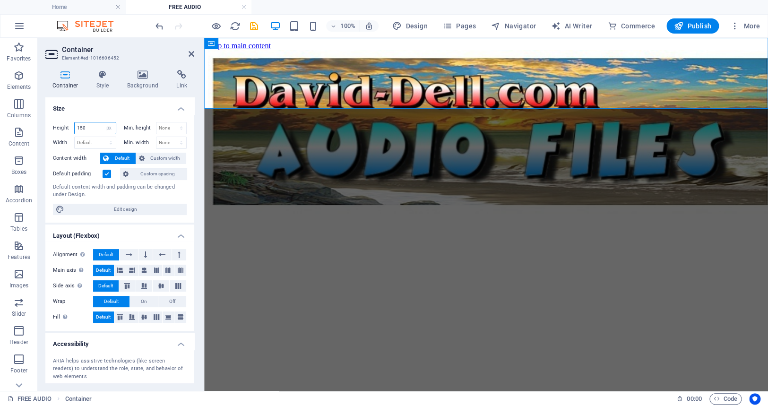
click at [91, 128] on input "150" at bounding box center [95, 127] width 41 height 11
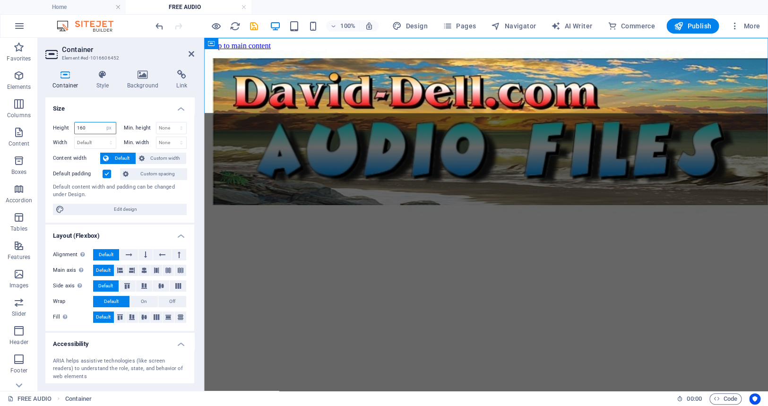
click at [90, 127] on input "160" at bounding box center [95, 127] width 41 height 11
type input "1"
type input "200"
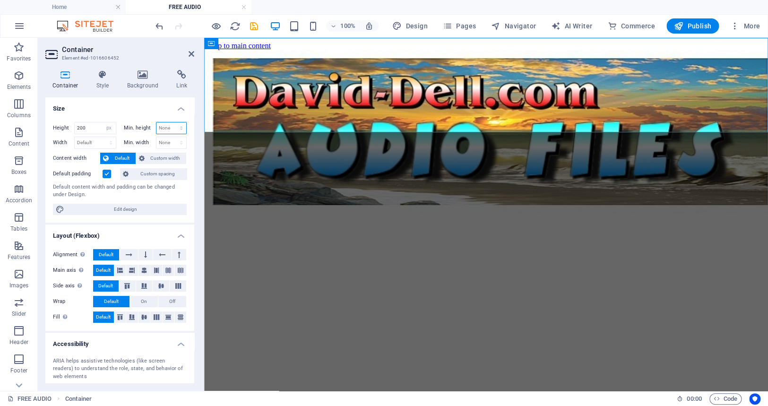
click at [164, 126] on select "None px rem % vh vw" at bounding box center [171, 127] width 30 height 11
click at [156, 122] on select "None px rem % vh vw" at bounding box center [171, 127] width 30 height 11
select select "DISABLED_OPTION_VALUE"
click at [167, 127] on select "None px rem % vh vw" at bounding box center [171, 127] width 30 height 11
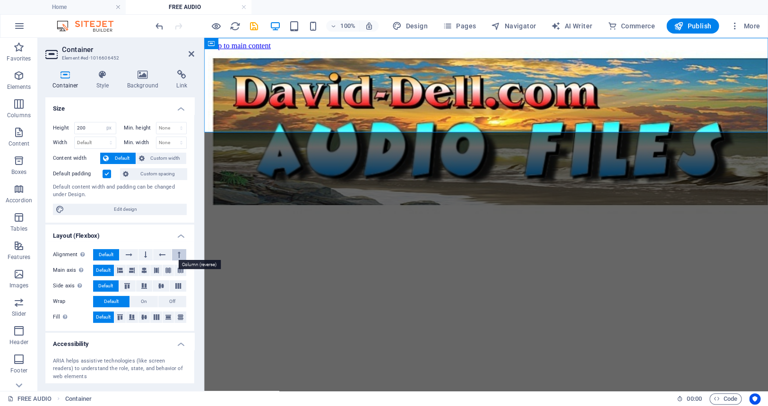
click at [178, 251] on icon at bounding box center [179, 254] width 3 height 11
click at [159, 253] on icon at bounding box center [162, 254] width 7 height 11
click at [144, 253] on icon at bounding box center [145, 254] width 3 height 11
click at [130, 252] on icon at bounding box center [129, 254] width 7 height 11
click at [145, 239] on h4 "Layout (Flexbox)" at bounding box center [119, 233] width 149 height 17
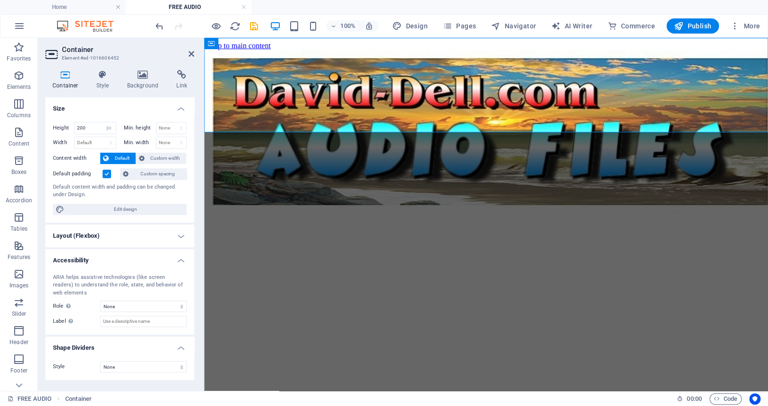
click at [179, 234] on h4 "Layout (Flexbox)" at bounding box center [119, 236] width 149 height 23
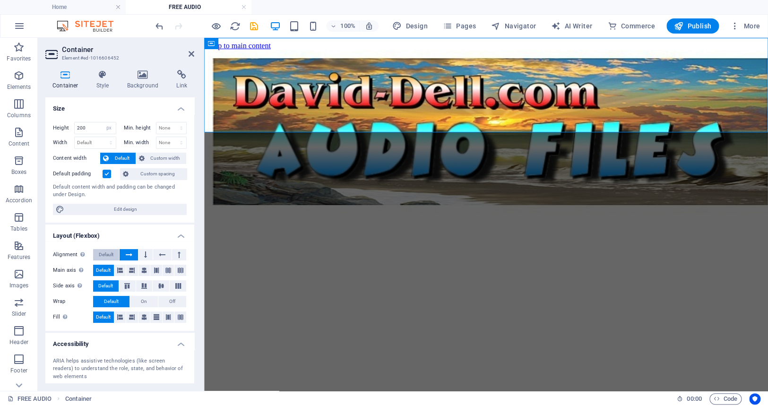
click at [108, 253] on span "Default" at bounding box center [106, 254] width 15 height 11
click at [86, 127] on input "200" at bounding box center [95, 127] width 41 height 11
type input "2"
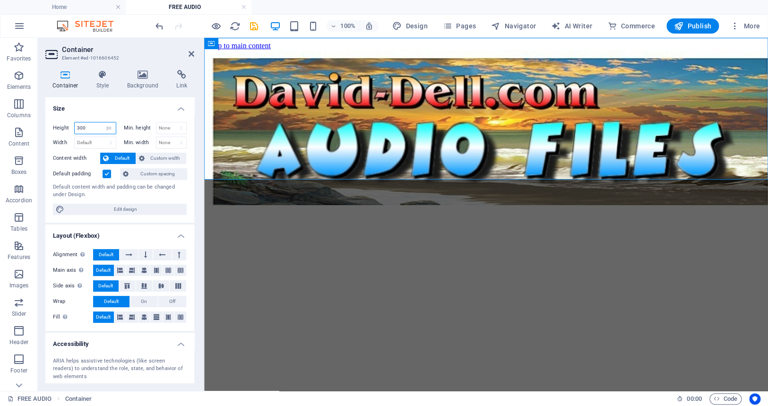
click at [87, 127] on input "300" at bounding box center [95, 127] width 41 height 11
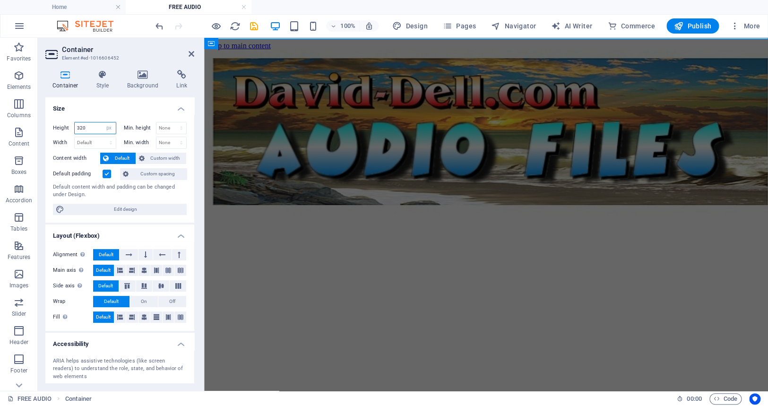
type input "320"
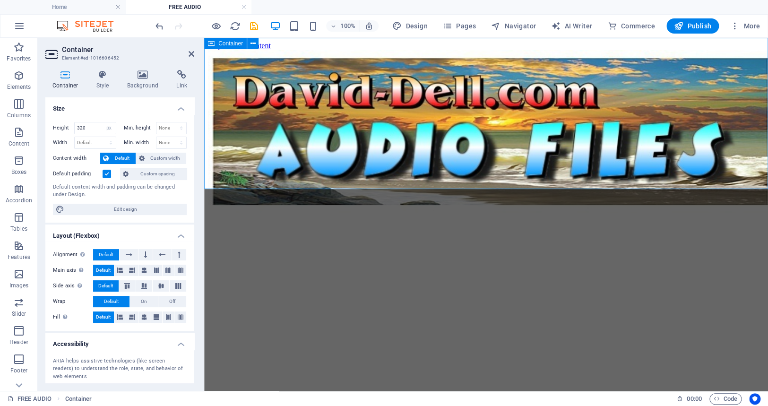
click at [220, 156] on div at bounding box center [486, 125] width 556 height 151
click at [191, 51] on icon at bounding box center [192, 54] width 6 height 8
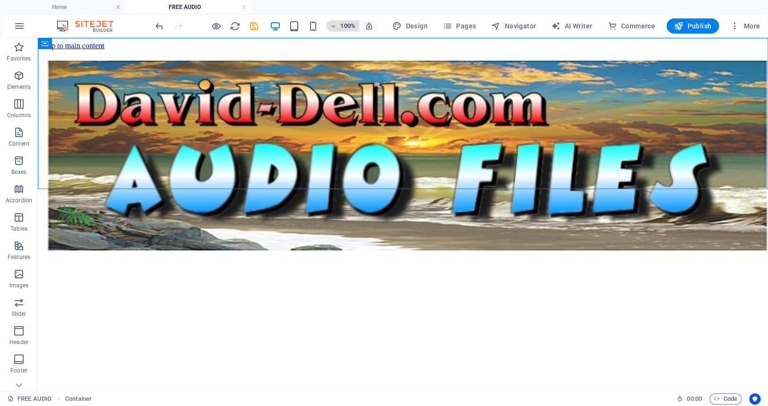
click at [343, 24] on h6 "100%" at bounding box center [347, 25] width 15 height 11
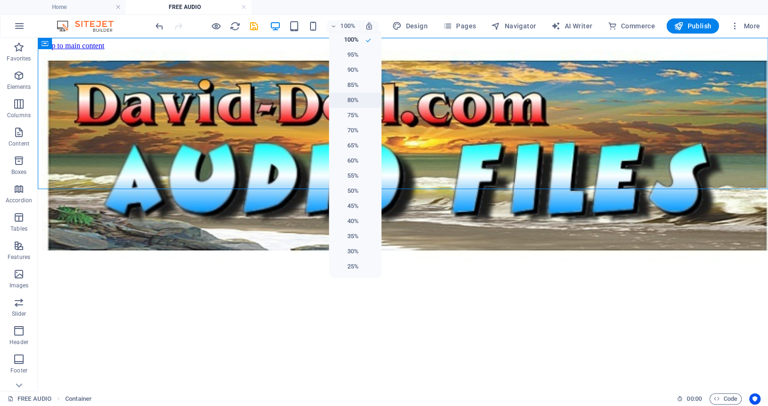
click at [354, 99] on h6 "80%" at bounding box center [347, 100] width 24 height 11
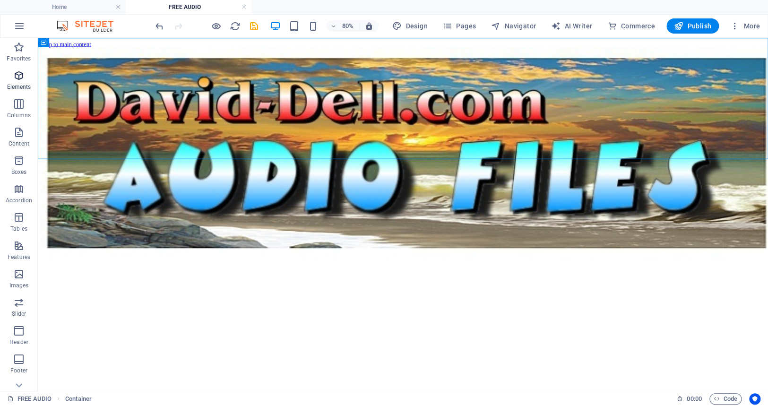
click at [17, 74] on icon "button" at bounding box center [18, 75] width 11 height 11
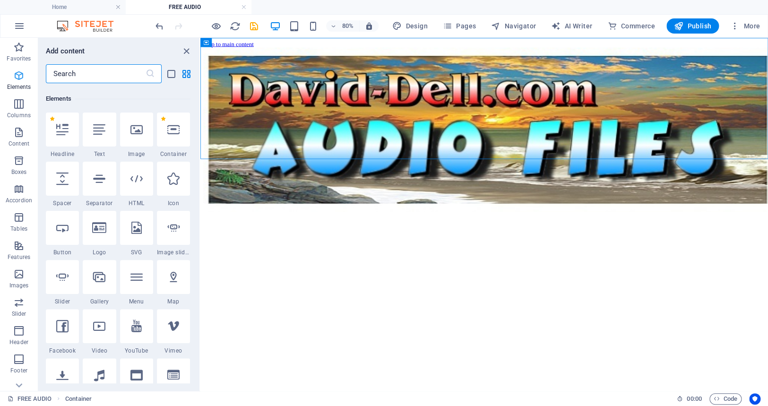
scroll to position [100, 0]
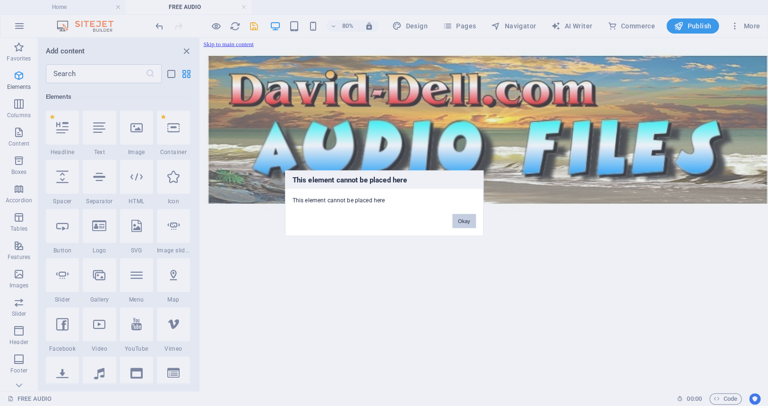
click at [466, 220] on button "Okay" at bounding box center [464, 221] width 24 height 14
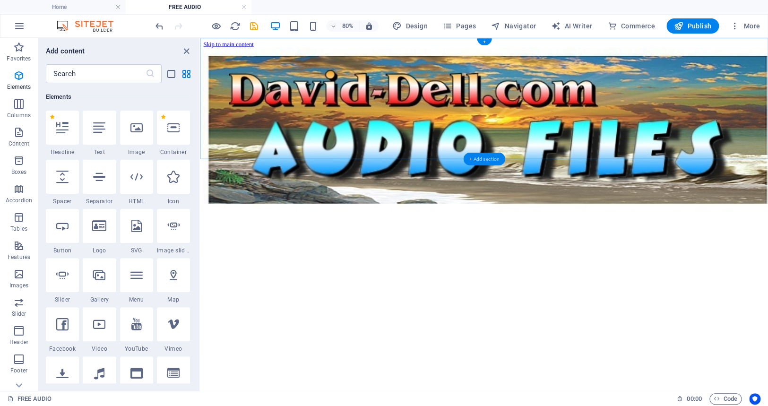
click at [487, 158] on div "+ Add section" at bounding box center [484, 158] width 42 height 13
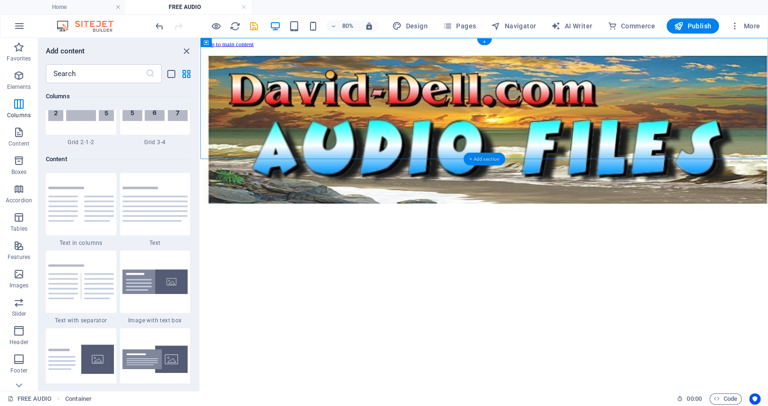
scroll to position [1654, 0]
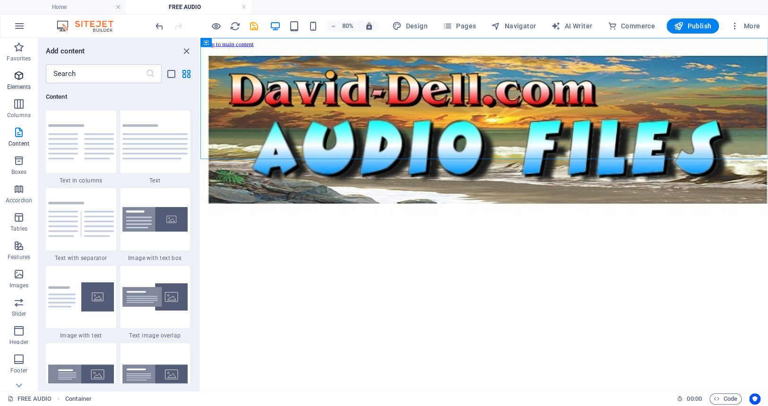
click at [18, 74] on icon "button" at bounding box center [18, 75] width 11 height 11
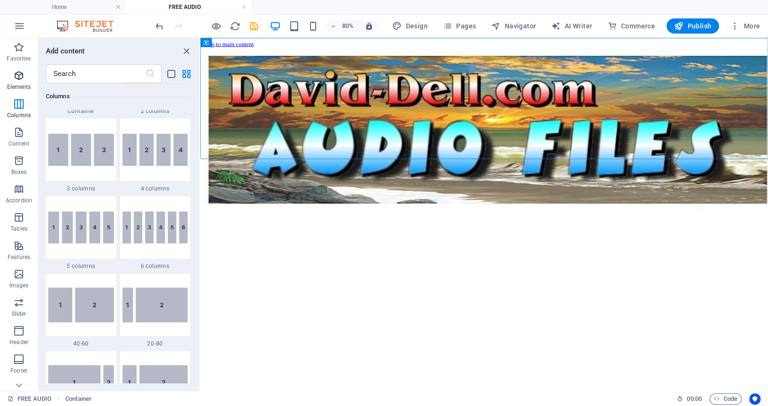
scroll to position [100, 0]
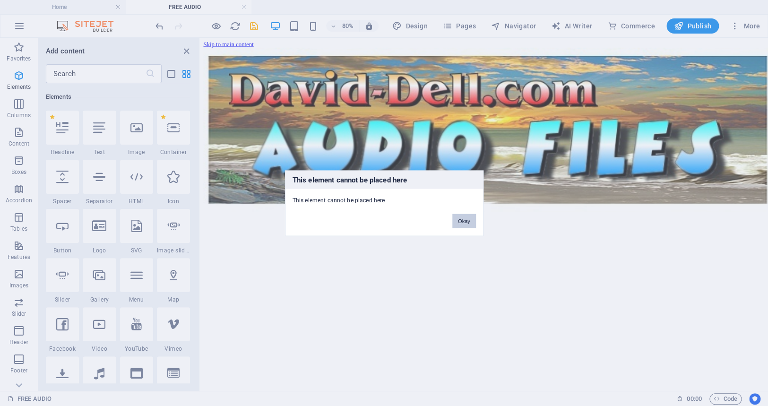
click at [468, 221] on button "Okay" at bounding box center [464, 221] width 24 height 14
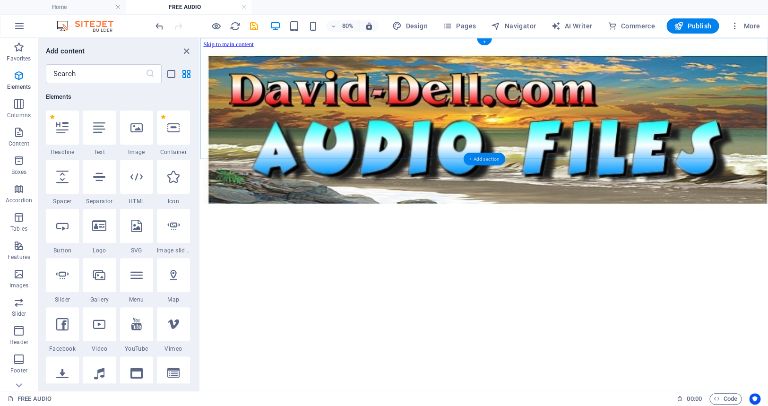
click at [477, 156] on div "+ Add section" at bounding box center [484, 158] width 42 height 13
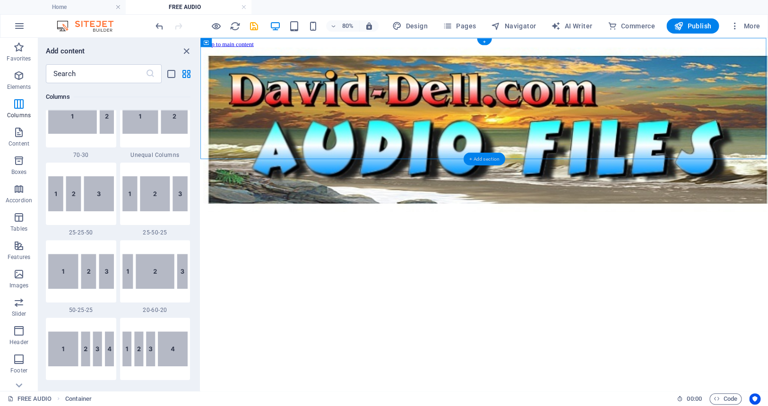
scroll to position [1653, 0]
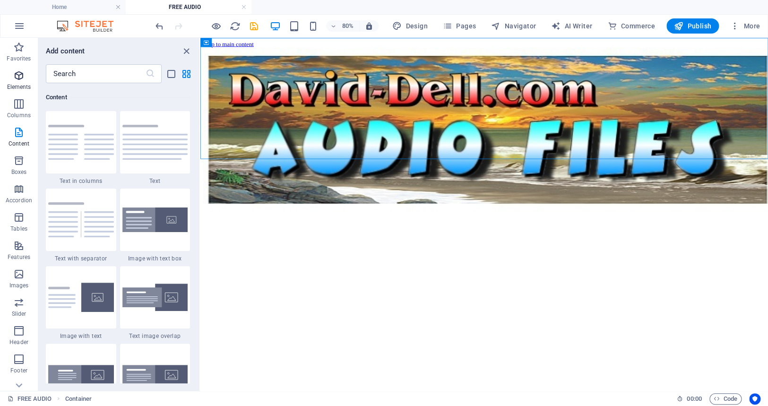
click at [20, 74] on icon "button" at bounding box center [18, 75] width 11 height 11
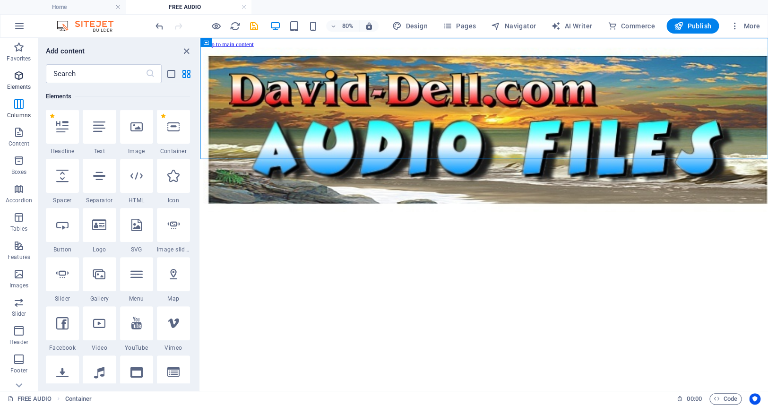
scroll to position [101, 0]
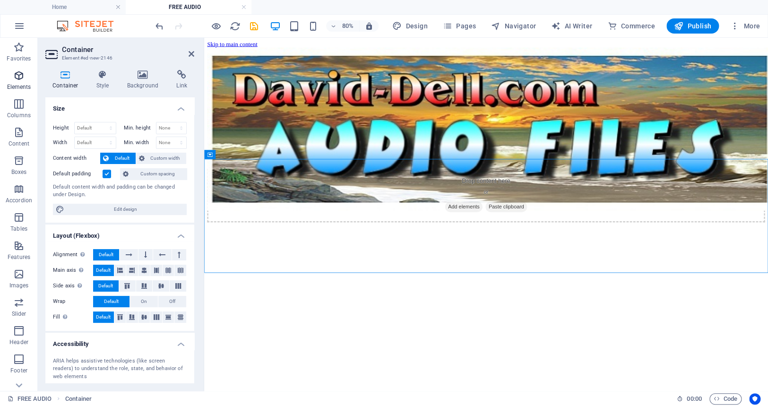
click at [19, 74] on icon "button" at bounding box center [18, 75] width 11 height 11
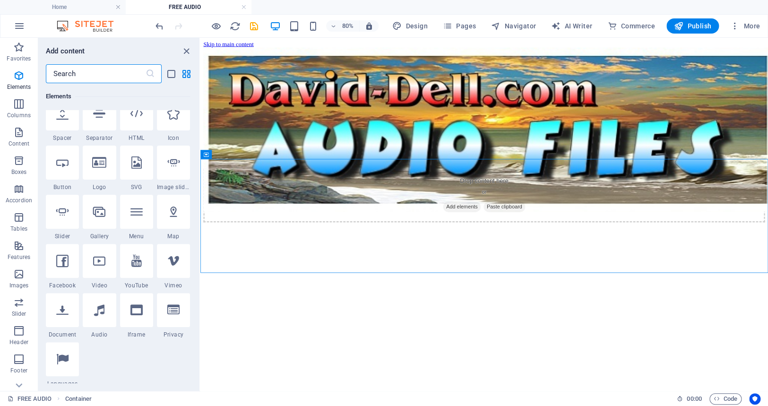
scroll to position [177, 0]
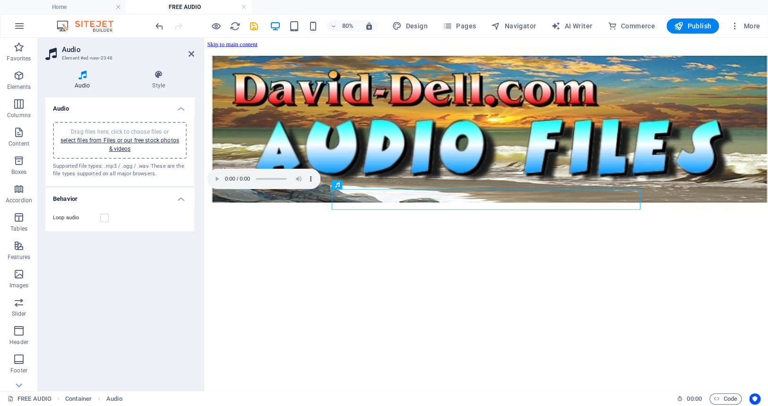
click at [105, 133] on span "Drag files here, click to choose files or select files from Files or our free s…" at bounding box center [120, 141] width 119 height 24
click at [119, 139] on link "select files from Files or our free stock photos & videos" at bounding box center [120, 144] width 119 height 15
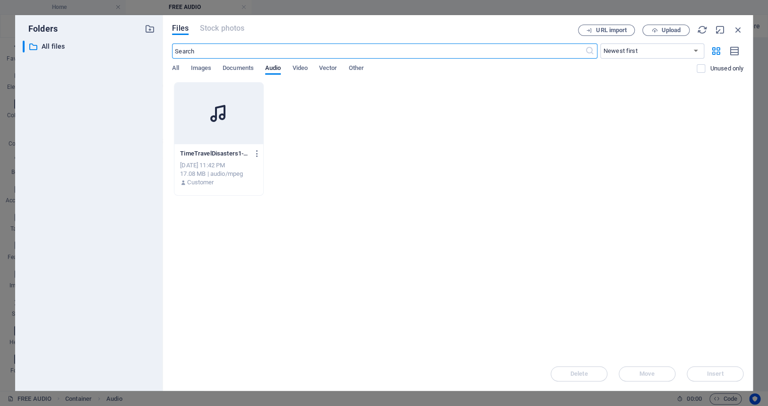
click at [208, 113] on icon at bounding box center [219, 113] width 23 height 23
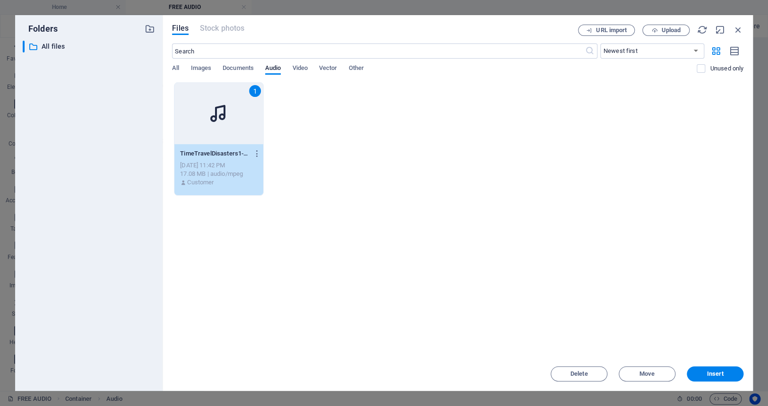
click at [208, 113] on icon at bounding box center [219, 113] width 23 height 23
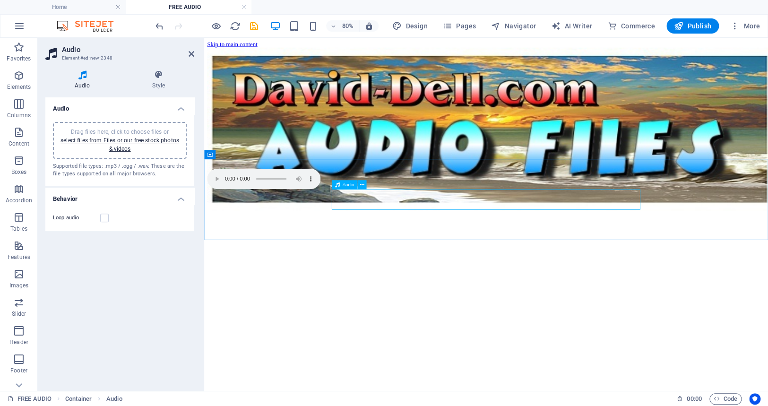
click at [375, 229] on figure at bounding box center [556, 214] width 697 height 27
click at [376, 229] on figure at bounding box center [556, 214] width 697 height 27
click at [107, 139] on link "select files from Files or our free stock photos & videos" at bounding box center [120, 144] width 119 height 15
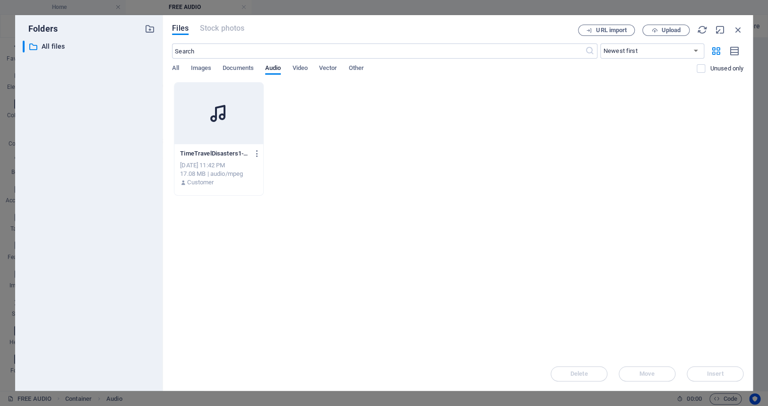
click at [215, 117] on icon at bounding box center [219, 113] width 23 height 23
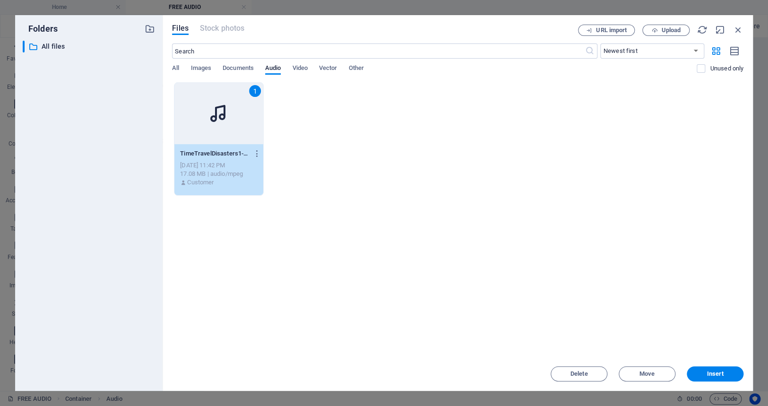
click at [215, 117] on icon at bounding box center [219, 113] width 23 height 23
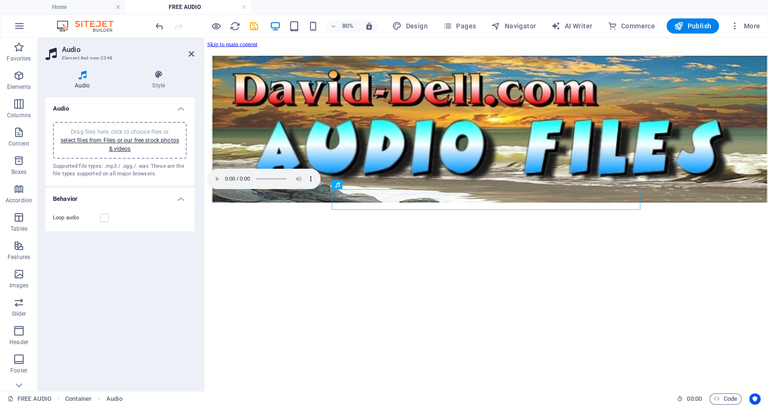
click at [180, 199] on h4 "Behavior" at bounding box center [119, 196] width 149 height 17
click at [83, 73] on icon at bounding box center [82, 74] width 74 height 9
drag, startPoint x: 121, startPoint y: 136, endPoint x: 97, endPoint y: 132, distance: 24.8
click at [97, 132] on span "Drag files here, click to choose files or select files from Files or our free s…" at bounding box center [120, 141] width 119 height 24
click at [375, 229] on figure at bounding box center [556, 214] width 697 height 27
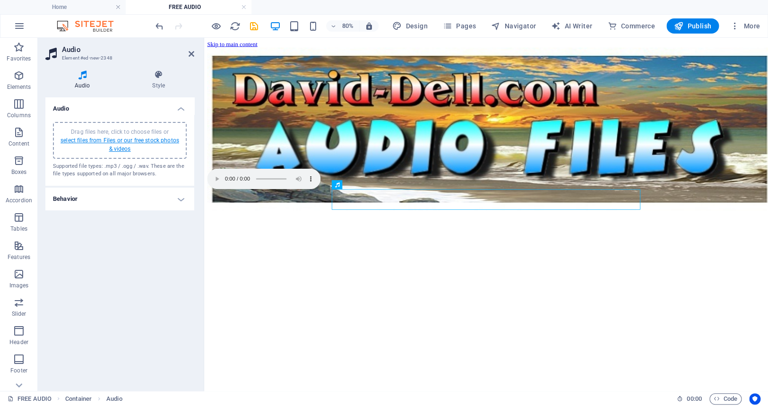
click at [106, 138] on link "select files from Files or our free stock photos & videos" at bounding box center [120, 144] width 119 height 15
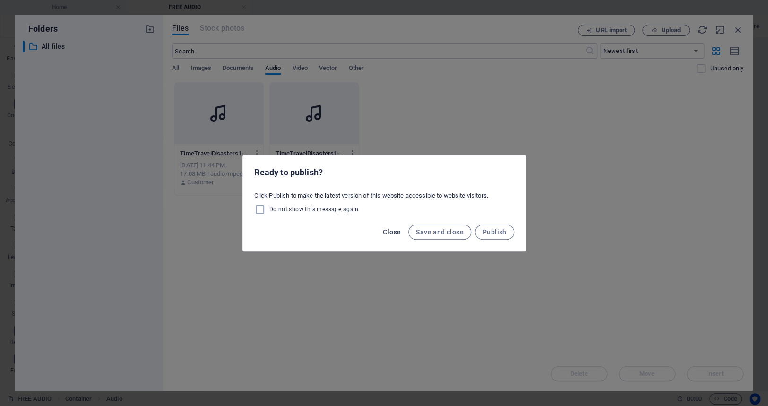
click at [396, 231] on span "Close" at bounding box center [392, 232] width 18 height 8
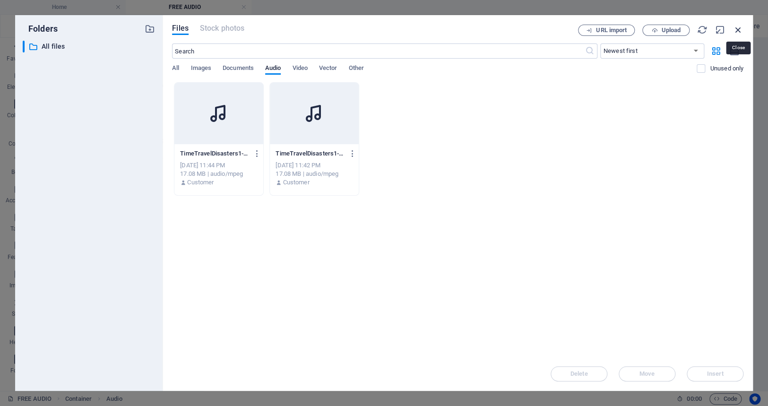
click at [737, 28] on icon "button" at bounding box center [738, 30] width 10 height 10
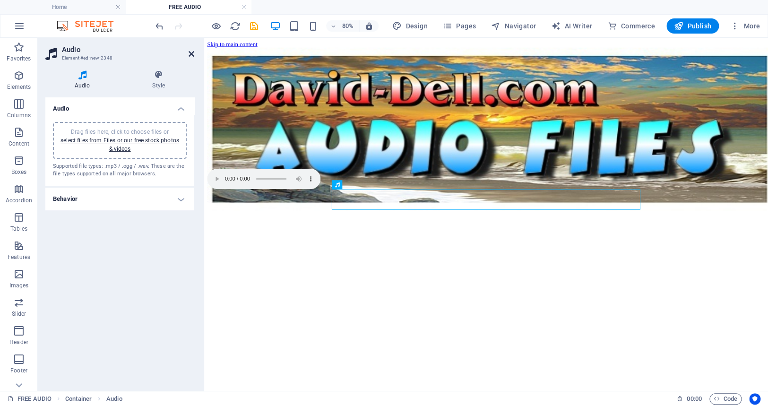
click at [191, 51] on icon at bounding box center [192, 54] width 6 height 8
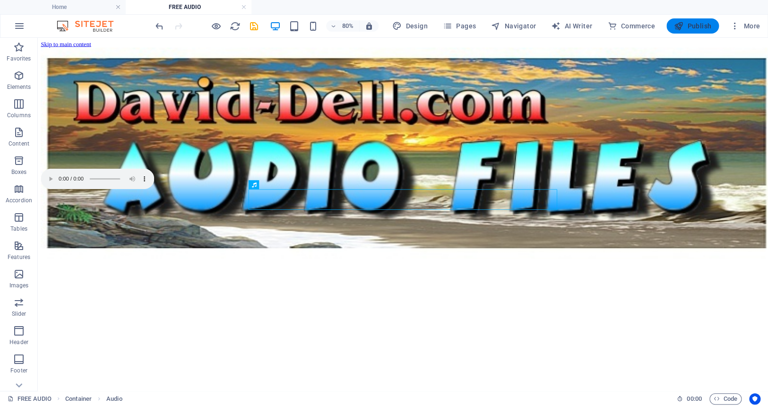
click at [691, 24] on span "Publish" at bounding box center [692, 25] width 37 height 9
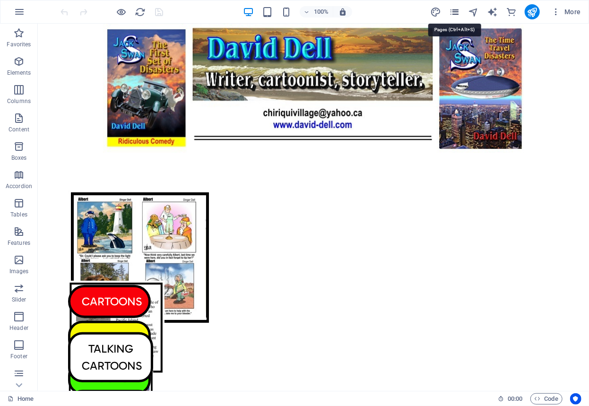
click at [454, 10] on icon "pages" at bounding box center [454, 12] width 11 height 11
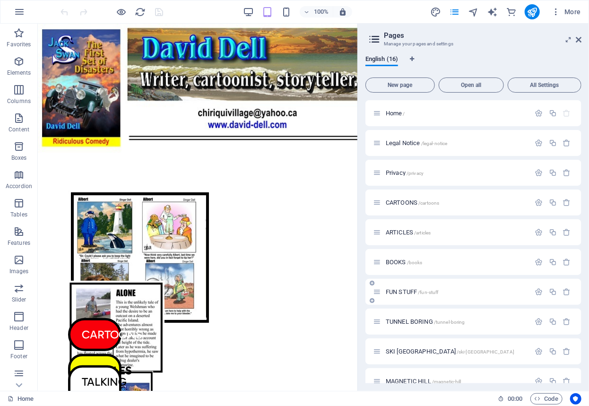
drag, startPoint x: 580, startPoint y: 239, endPoint x: 579, endPoint y: 303, distance: 63.4
click at [579, 303] on div "Home / Legal Notice /legal-notice Privacy /privacy CARTOONS /cartoons ARTICLES …" at bounding box center [473, 336] width 216 height 473
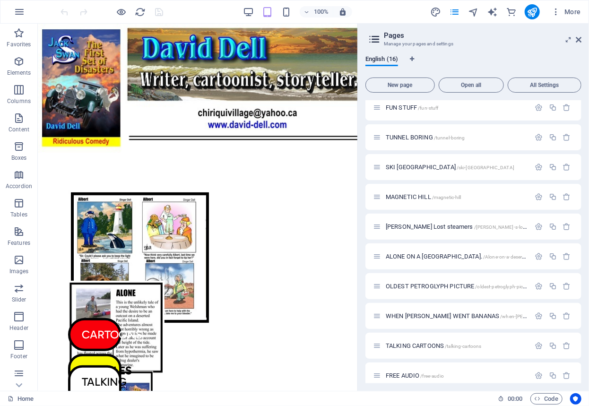
scroll to position [193, 0]
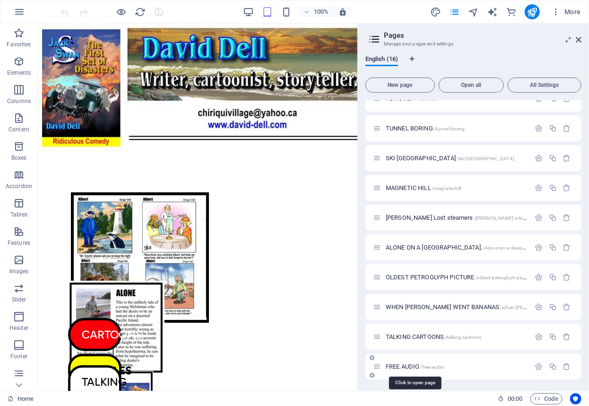
click at [406, 365] on span "FREE AUDIO /free-audio" at bounding box center [415, 366] width 58 height 7
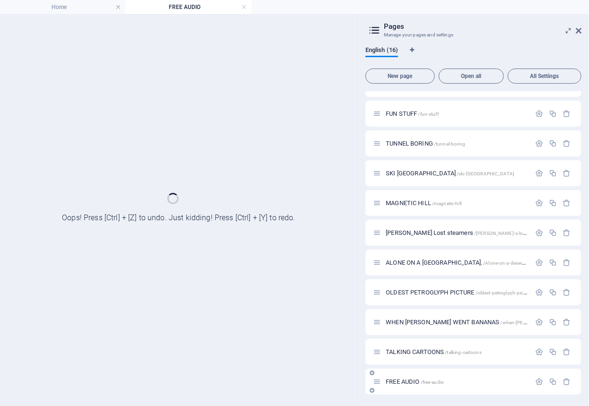
click at [406, 365] on div "Home / Legal Notice /legal-notice Privacy /privacy CARTOONS /cartoons ARTICLES …" at bounding box center [473, 158] width 216 height 473
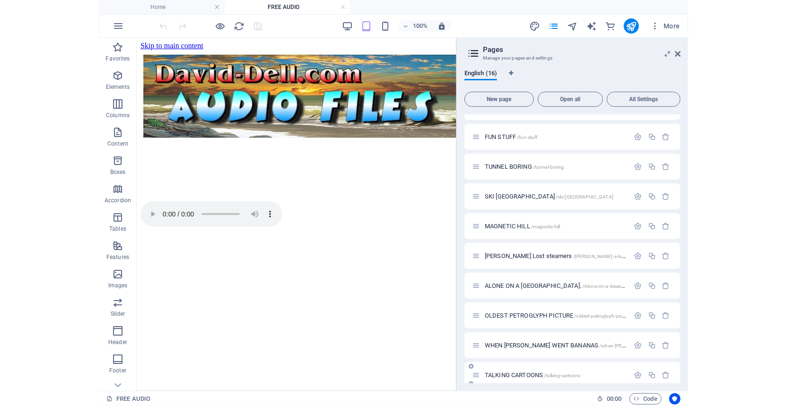
scroll to position [0, 0]
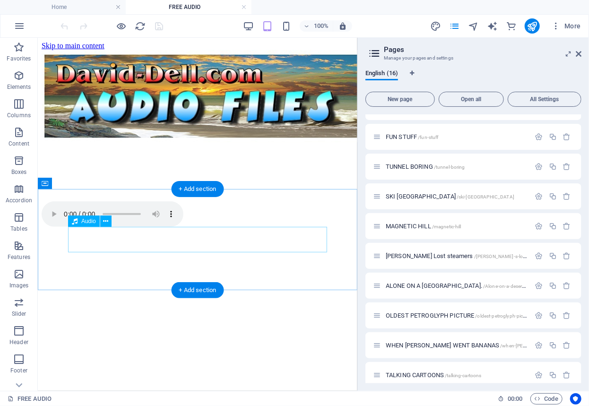
click at [78, 228] on figure at bounding box center [197, 214] width 312 height 27
click at [299, 228] on figure at bounding box center [197, 214] width 312 height 27
click at [315, 228] on figure at bounding box center [197, 214] width 312 height 27
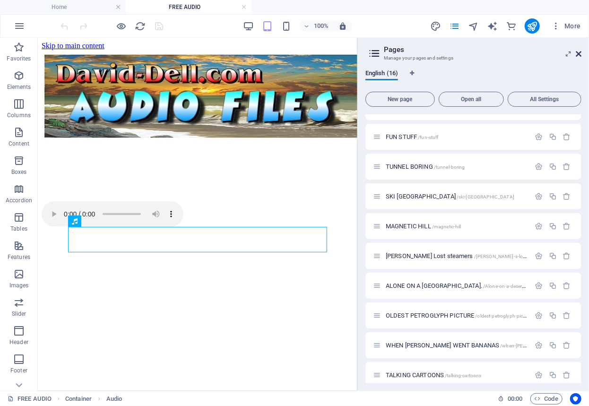
click at [580, 51] on icon at bounding box center [579, 54] width 6 height 8
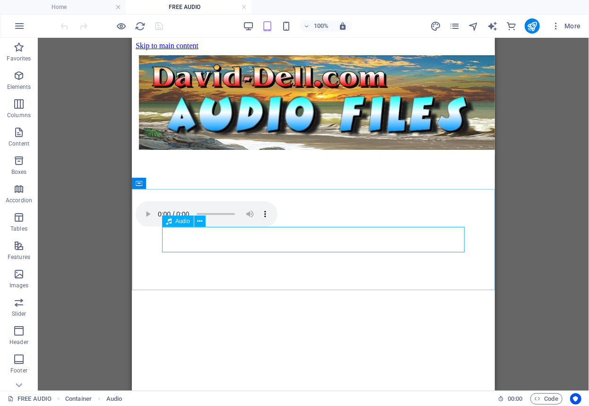
click at [181, 223] on span "Audio" at bounding box center [182, 221] width 15 height 6
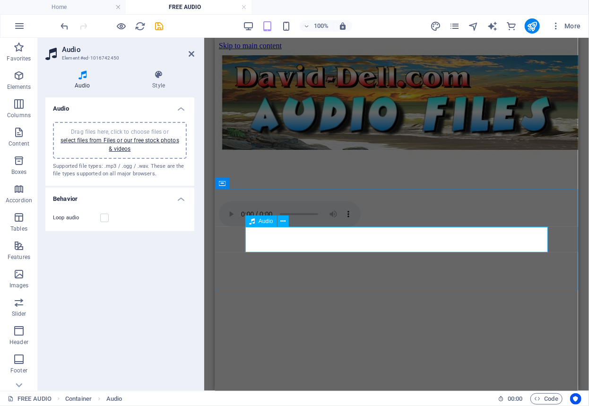
click at [256, 228] on figure at bounding box center [396, 214] width 356 height 27
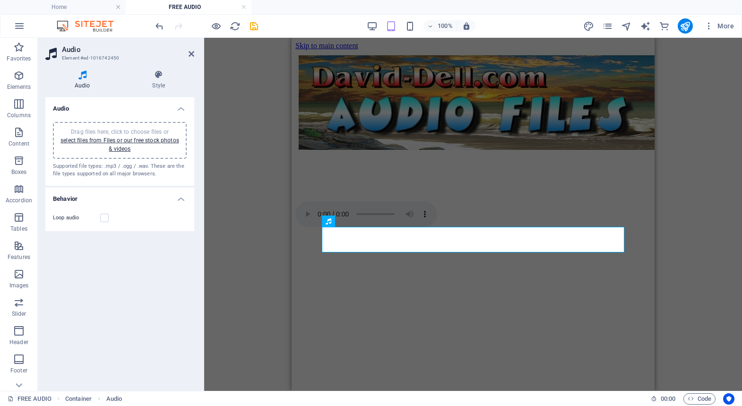
click at [181, 108] on h4 "Audio" at bounding box center [119, 105] width 149 height 17
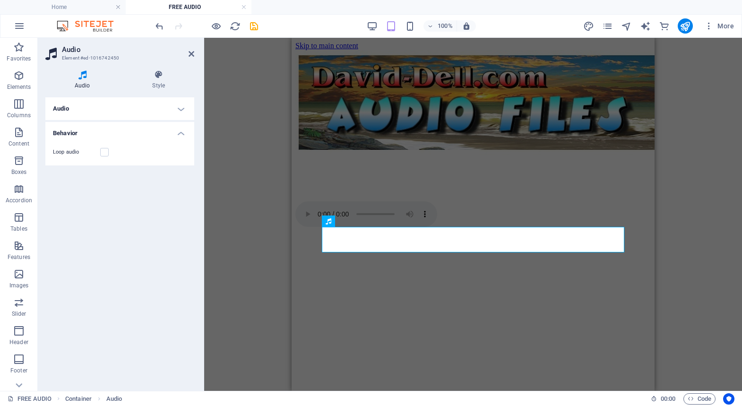
click at [181, 108] on h4 "Audio" at bounding box center [119, 108] width 149 height 23
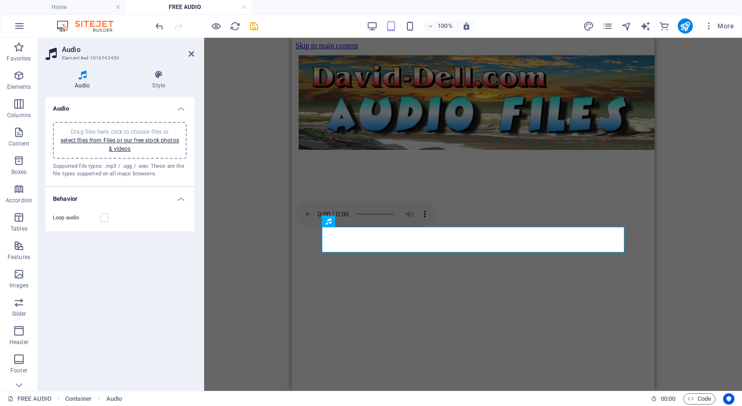
click at [241, 114] on div "Container Audio Container Image" at bounding box center [473, 214] width 538 height 353
click at [697, 106] on div "Container Audio Container Image" at bounding box center [473, 214] width 538 height 353
click at [602, 233] on html "Skip to main content" at bounding box center [473, 135] width 363 height 195
click at [333, 229] on figure at bounding box center [473, 214] width 356 height 27
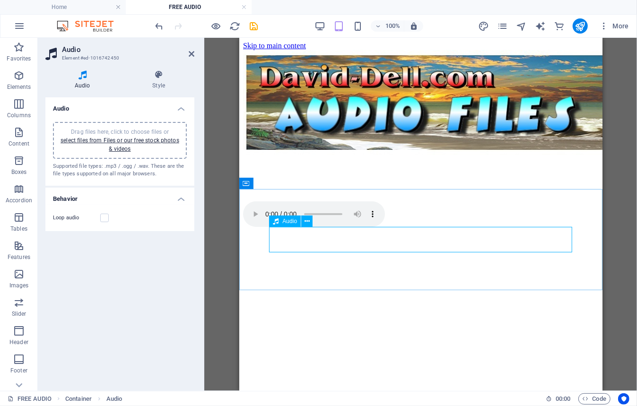
click at [280, 228] on figure at bounding box center [421, 214] width 356 height 27
click at [246, 184] on icon at bounding box center [246, 183] width 7 height 11
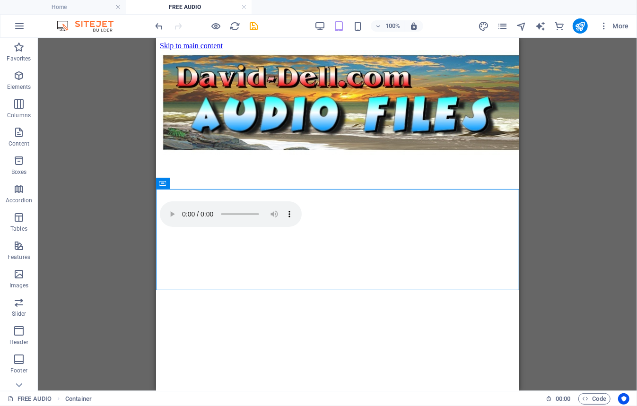
click at [115, 171] on div "Container Audio Container Image" at bounding box center [337, 214] width 599 height 353
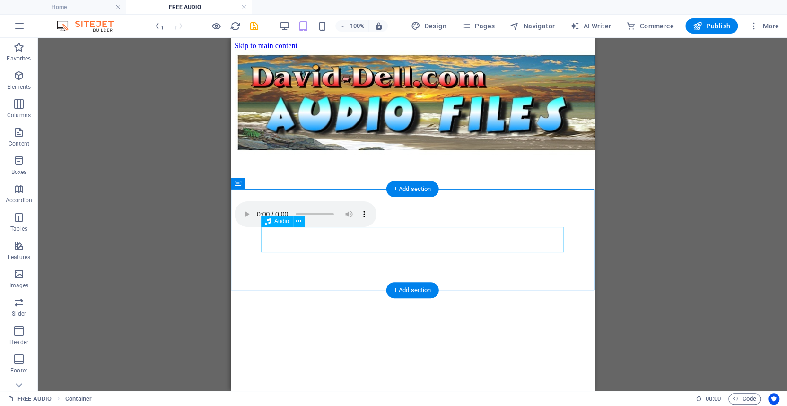
click at [272, 229] on figure at bounding box center [412, 214] width 356 height 27
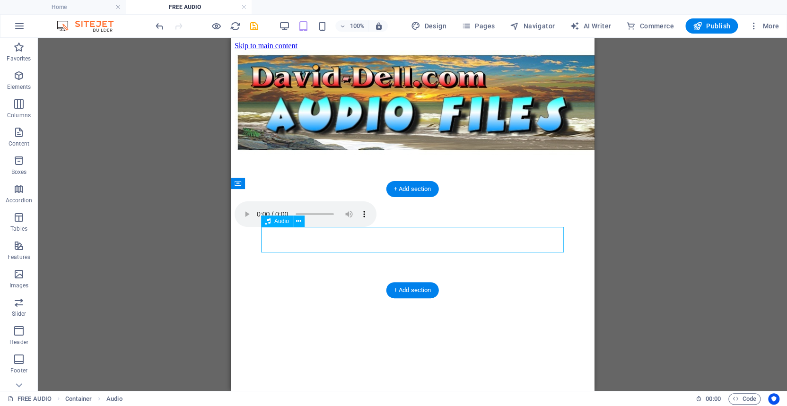
click at [272, 229] on figure at bounding box center [412, 214] width 356 height 27
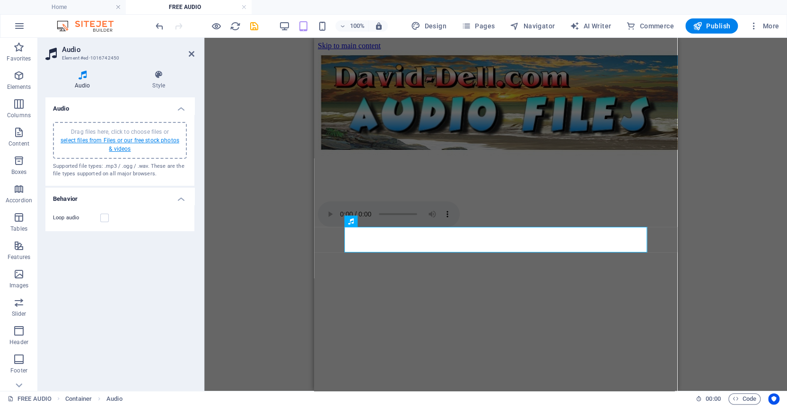
click at [102, 139] on link "select files from Files or our free stock photos & videos" at bounding box center [120, 144] width 119 height 15
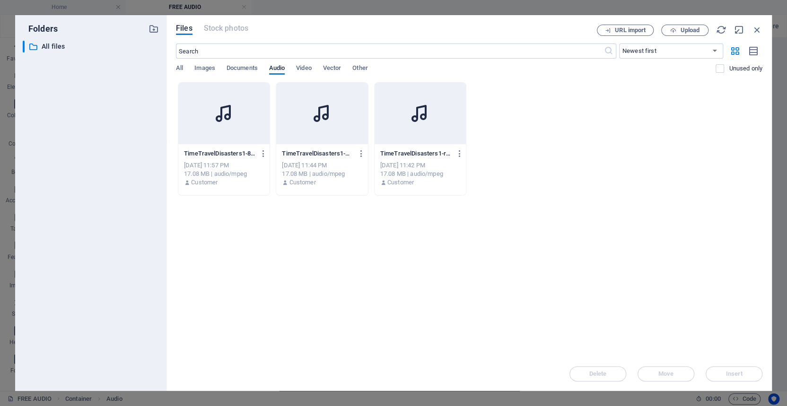
click at [102, 139] on div "​ All files All files" at bounding box center [91, 212] width 136 height 343
click at [399, 117] on div at bounding box center [419, 113] width 91 height 61
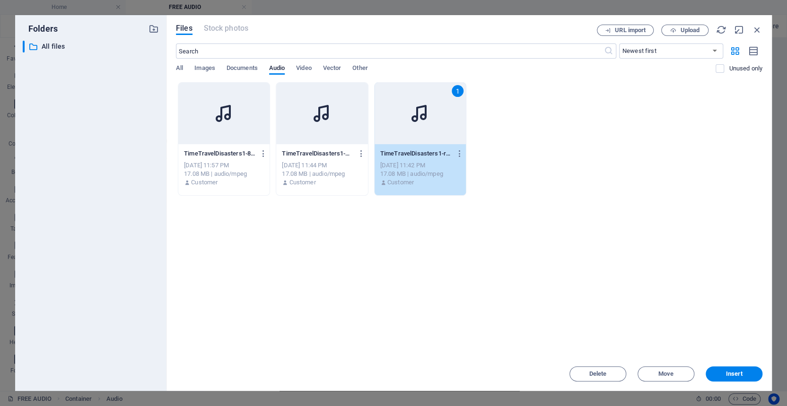
click at [399, 117] on div "1" at bounding box center [419, 113] width 91 height 61
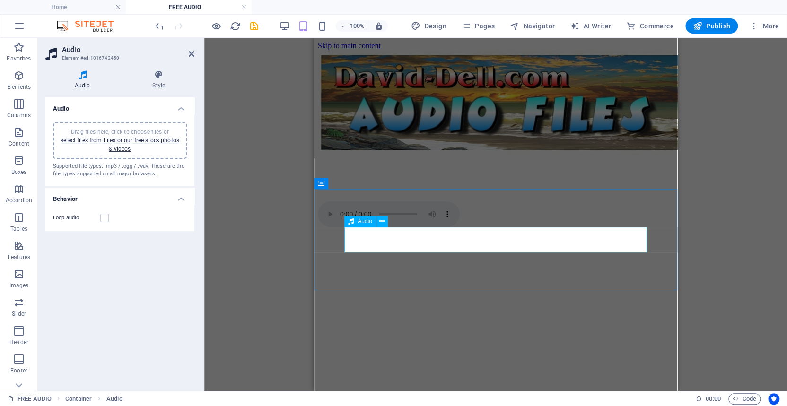
click at [389, 229] on figure at bounding box center [496, 214] width 356 height 27
click at [99, 139] on link "select files from Files or our free stock photos & videos" at bounding box center [120, 144] width 119 height 15
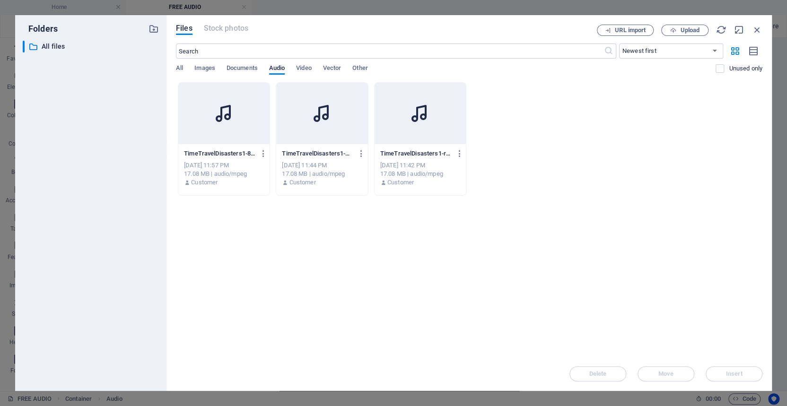
click at [99, 139] on div "​ All files All files" at bounding box center [91, 212] width 136 height 343
click at [413, 115] on icon at bounding box center [419, 113] width 23 height 23
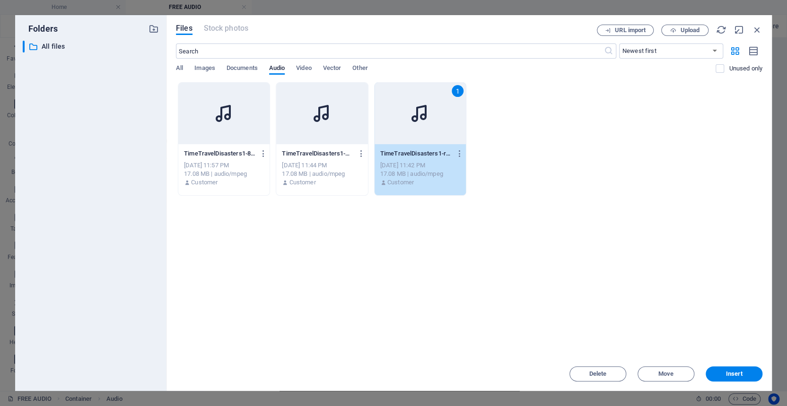
click at [413, 115] on icon at bounding box center [419, 113] width 23 height 23
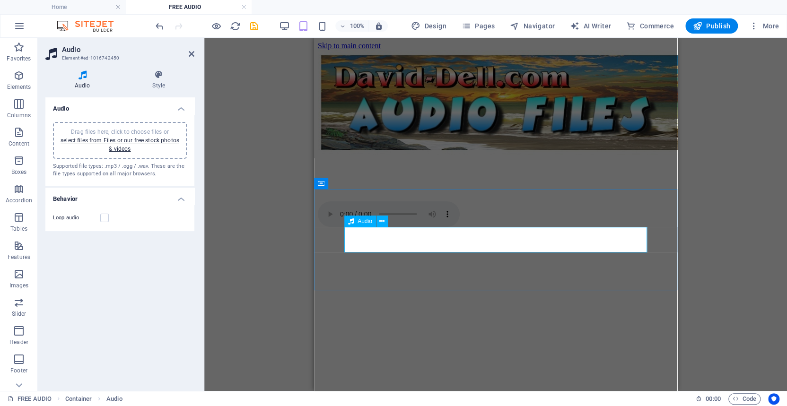
click at [406, 229] on figure at bounding box center [496, 214] width 356 height 27
click at [90, 130] on span "Drag files here, click to choose files or select files from Files or our free s…" at bounding box center [120, 141] width 119 height 24
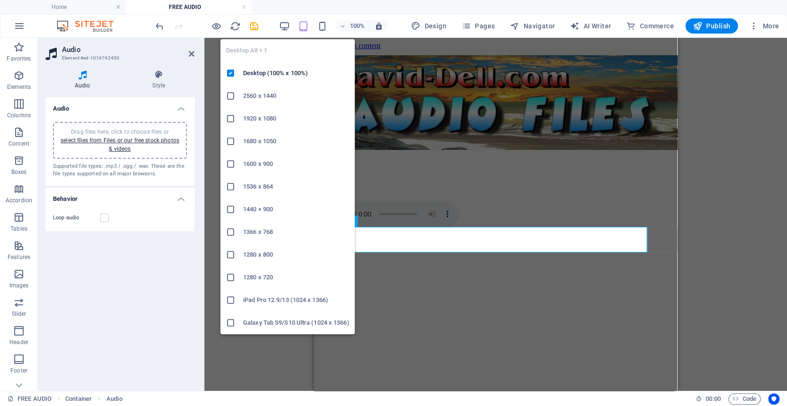
click at [272, 118] on h6 "1920 x 1080" at bounding box center [296, 118] width 106 height 11
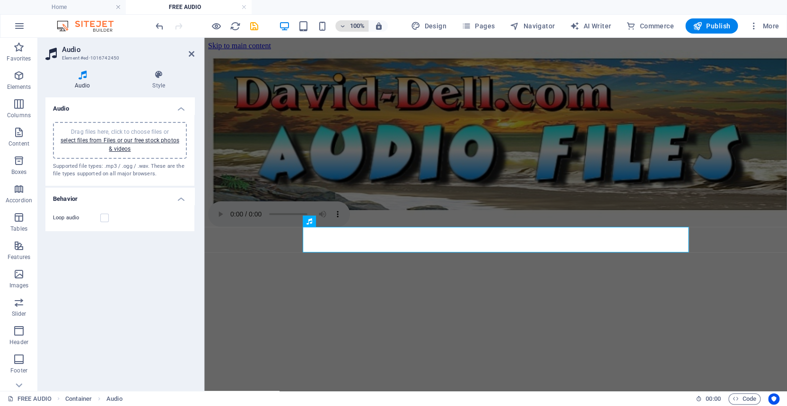
click at [346, 24] on icon "button" at bounding box center [342, 26] width 7 height 6
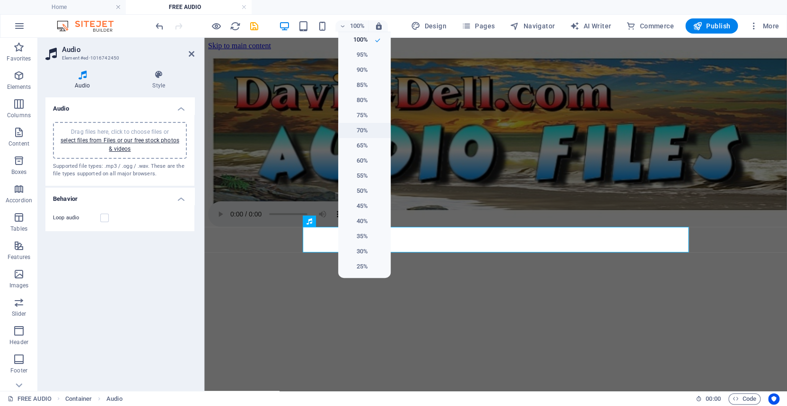
click at [363, 130] on h6 "70%" at bounding box center [356, 130] width 24 height 11
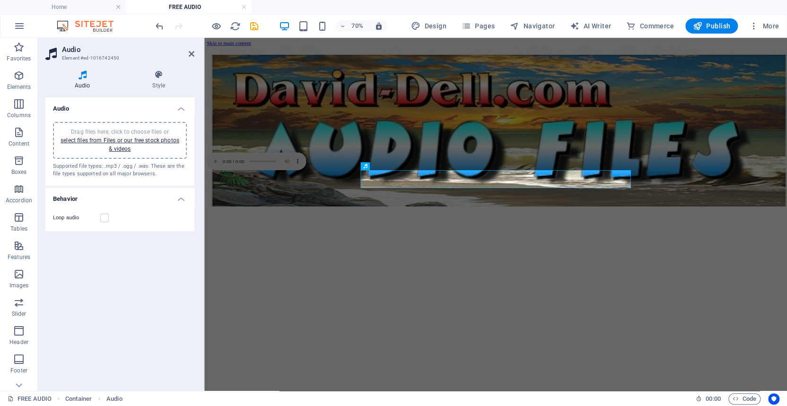
click at [169, 247] on div "Audio Drag files here, click to choose files or select files from Files or our …" at bounding box center [119, 240] width 149 height 286
click at [251, 91] on div at bounding box center [620, 125] width 824 height 151
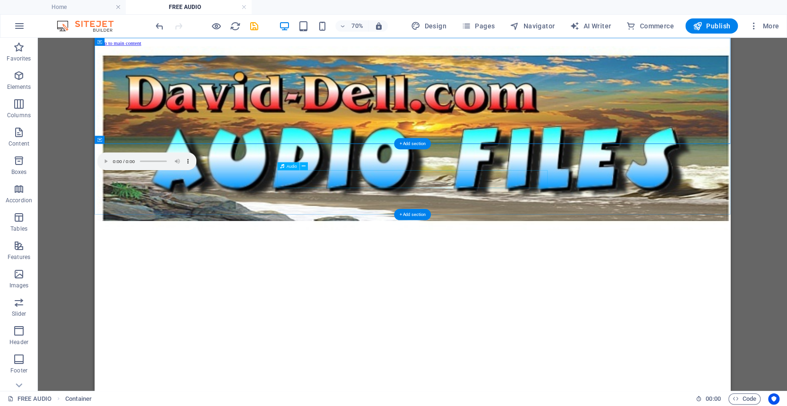
click at [366, 229] on figure at bounding box center [548, 214] width 900 height 27
click at [293, 167] on span "Audio" at bounding box center [291, 166] width 10 height 4
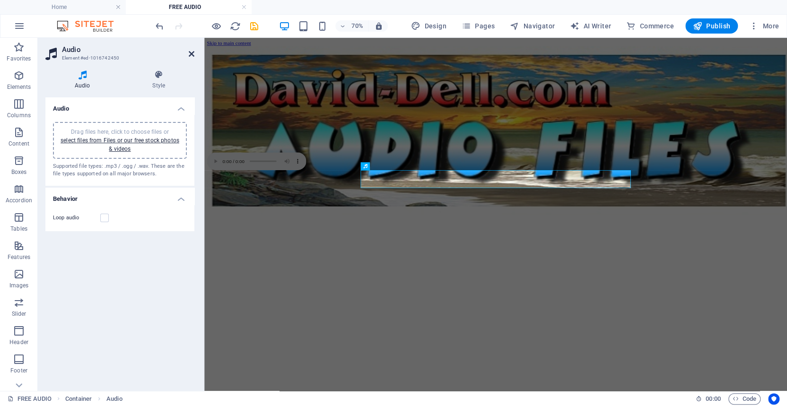
click at [190, 52] on icon at bounding box center [192, 54] width 6 height 8
